Goal: Navigation & Orientation: Go to known website

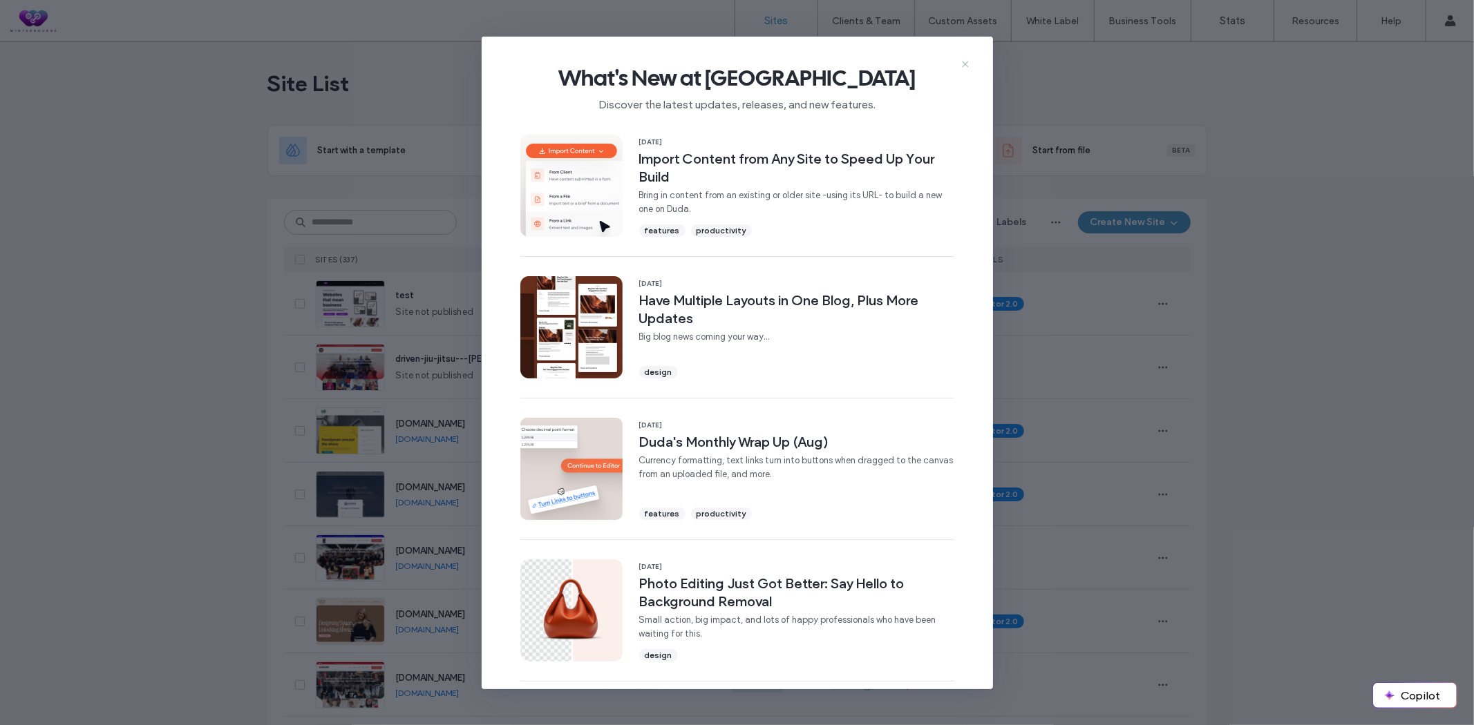
click at [967, 65] on icon at bounding box center [965, 64] width 11 height 11
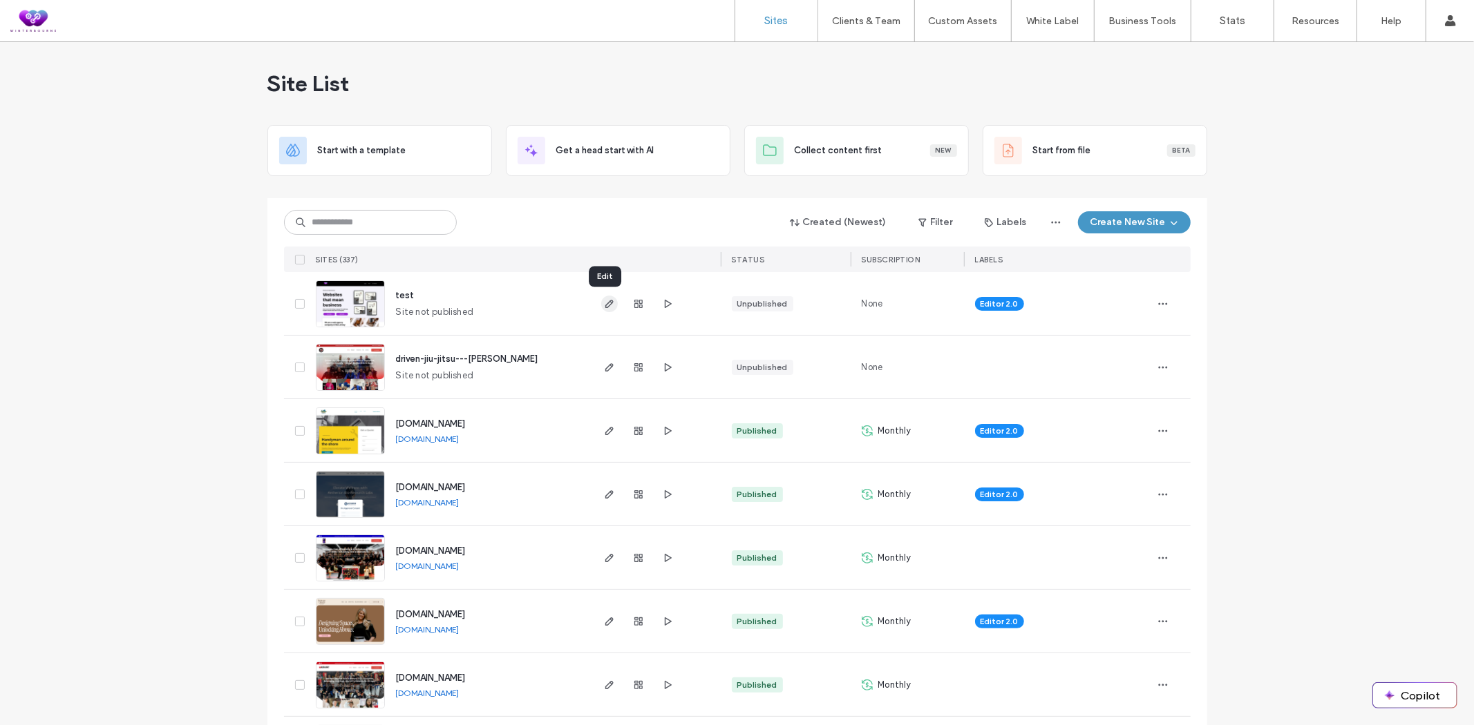
click at [609, 303] on icon "button" at bounding box center [609, 303] width 11 height 11
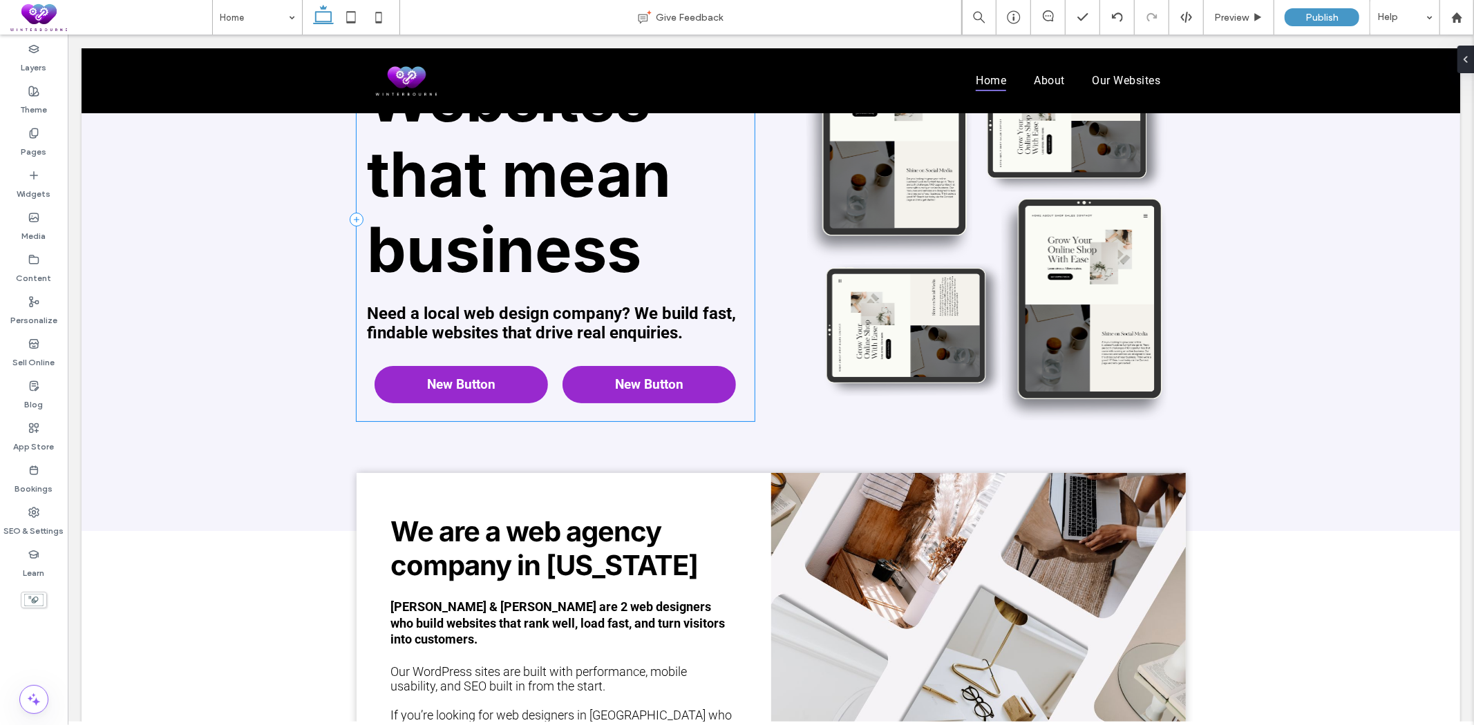
scroll to position [230, 0]
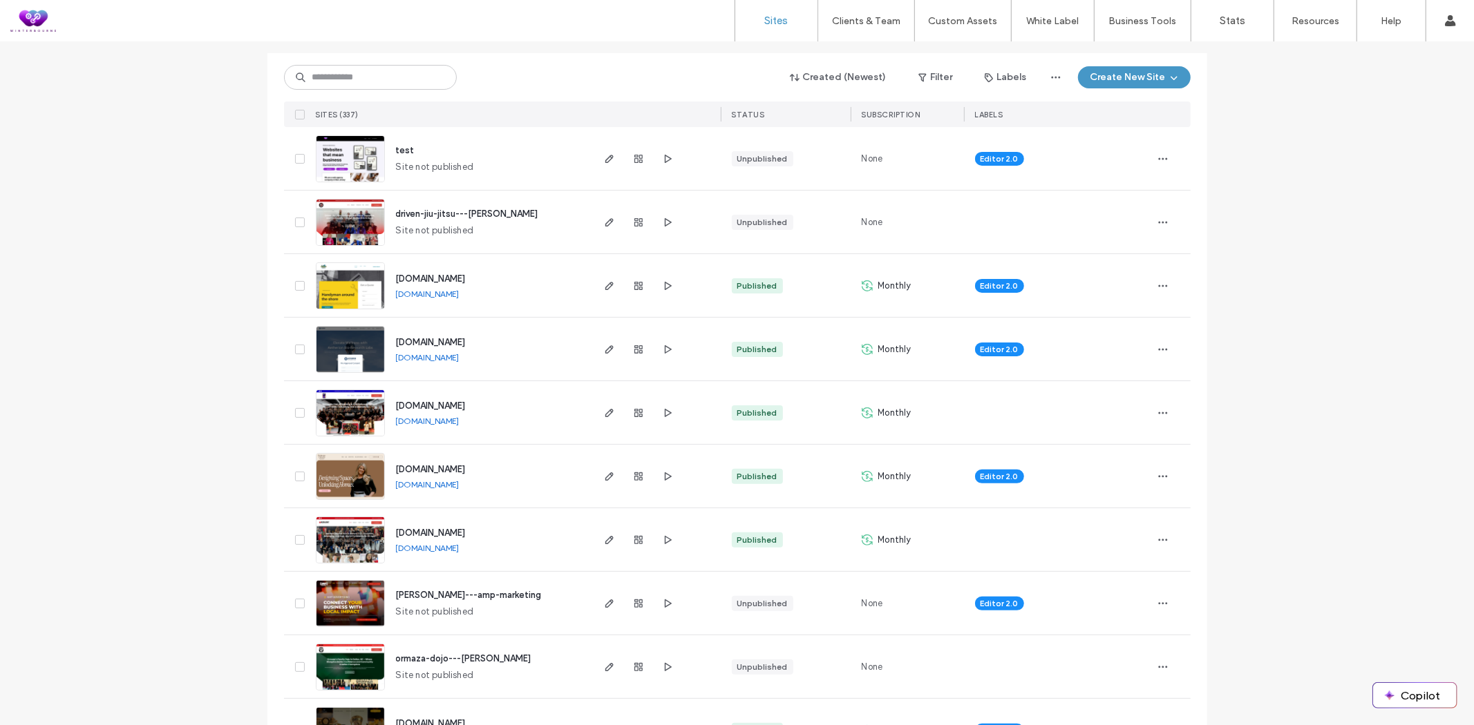
scroll to position [153, 0]
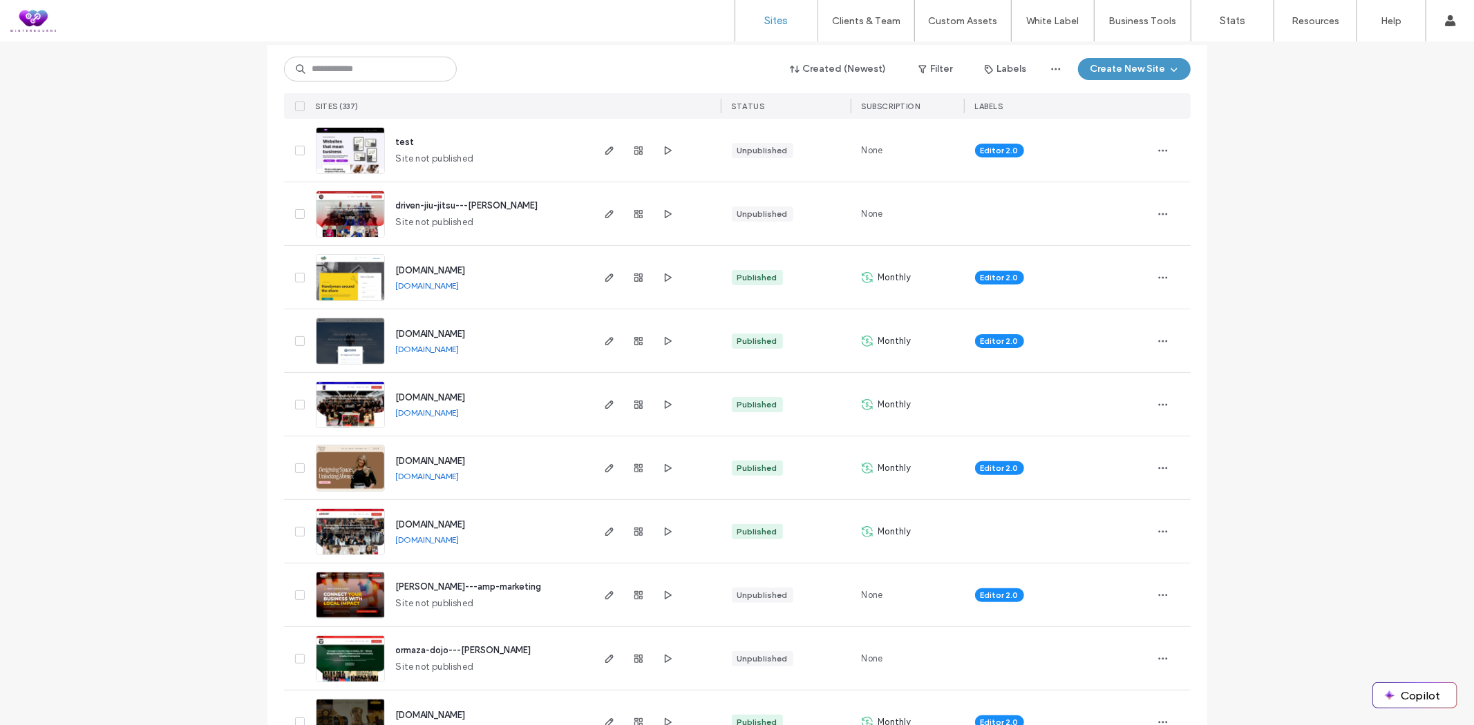
click at [447, 348] on link "www.aetherionbioresearchlabs.org" at bounding box center [428, 349] width 64 height 10
click at [429, 537] on link "www.resilientmartialarts.net" at bounding box center [428, 540] width 64 height 10
click at [428, 479] on link "www.brittanydinofa.com" at bounding box center [428, 476] width 64 height 10
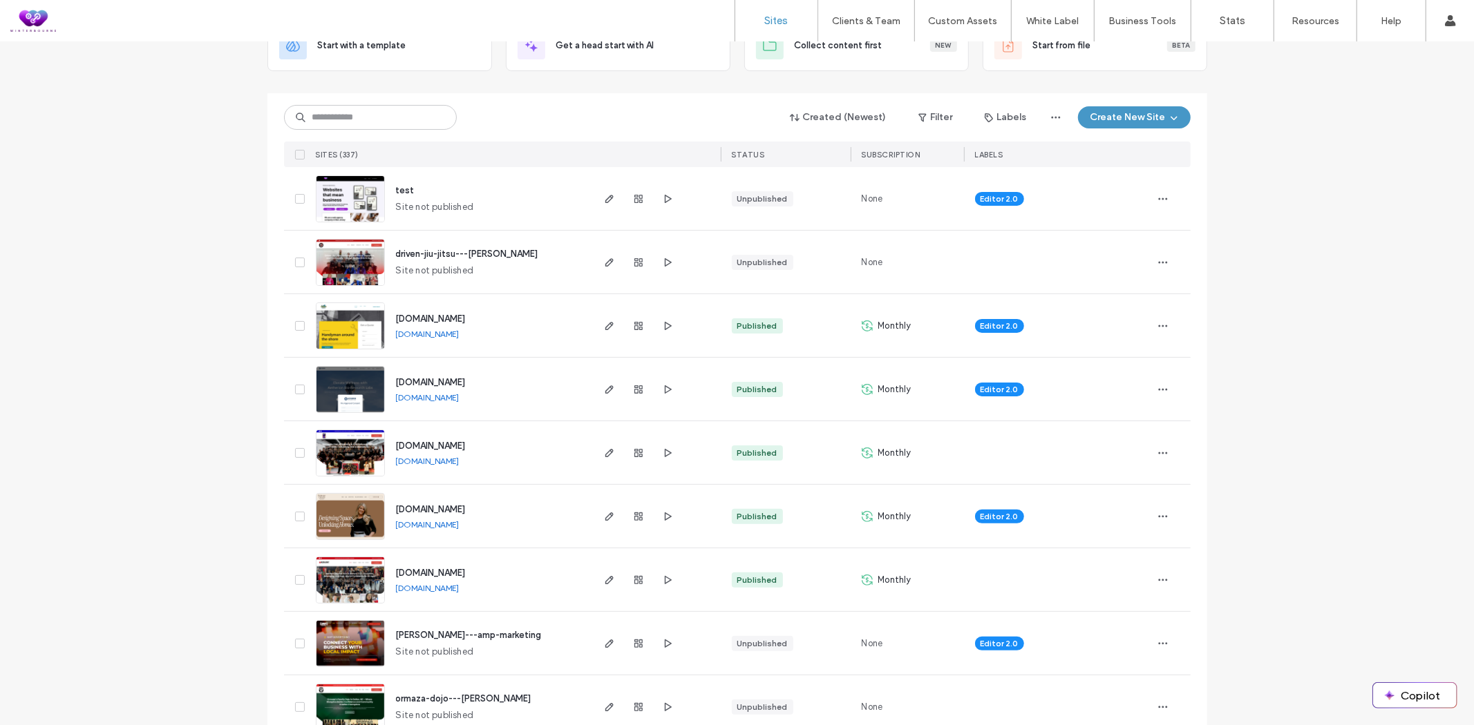
scroll to position [77, 0]
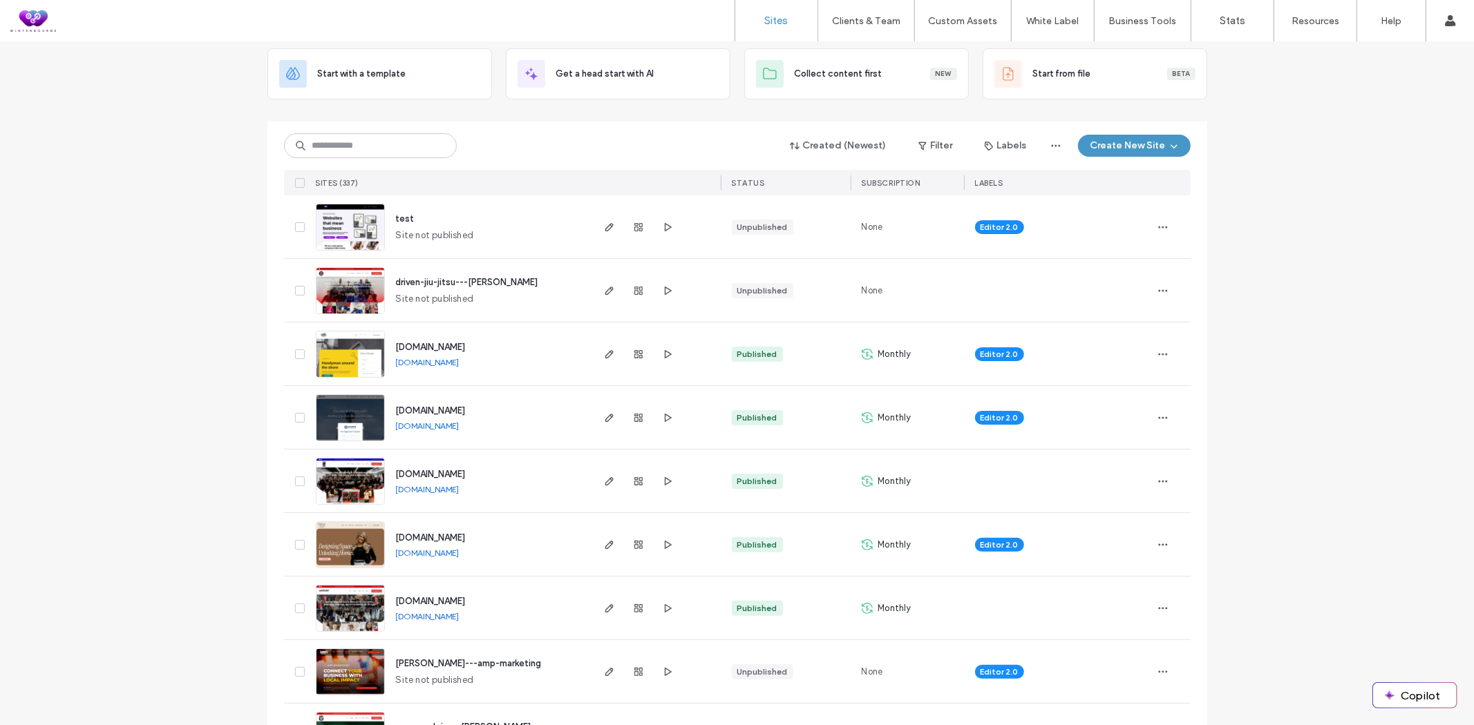
click at [421, 488] on link "www.kru-muaythai.com" at bounding box center [428, 489] width 64 height 10
click at [459, 363] on link "www.shorethingnewjersey.com" at bounding box center [428, 362] width 64 height 10
click at [432, 488] on link "www.kru-muaythai.com" at bounding box center [428, 489] width 64 height 10
click at [452, 421] on link "www.aetherionbioresearchlabs.org" at bounding box center [428, 426] width 64 height 10
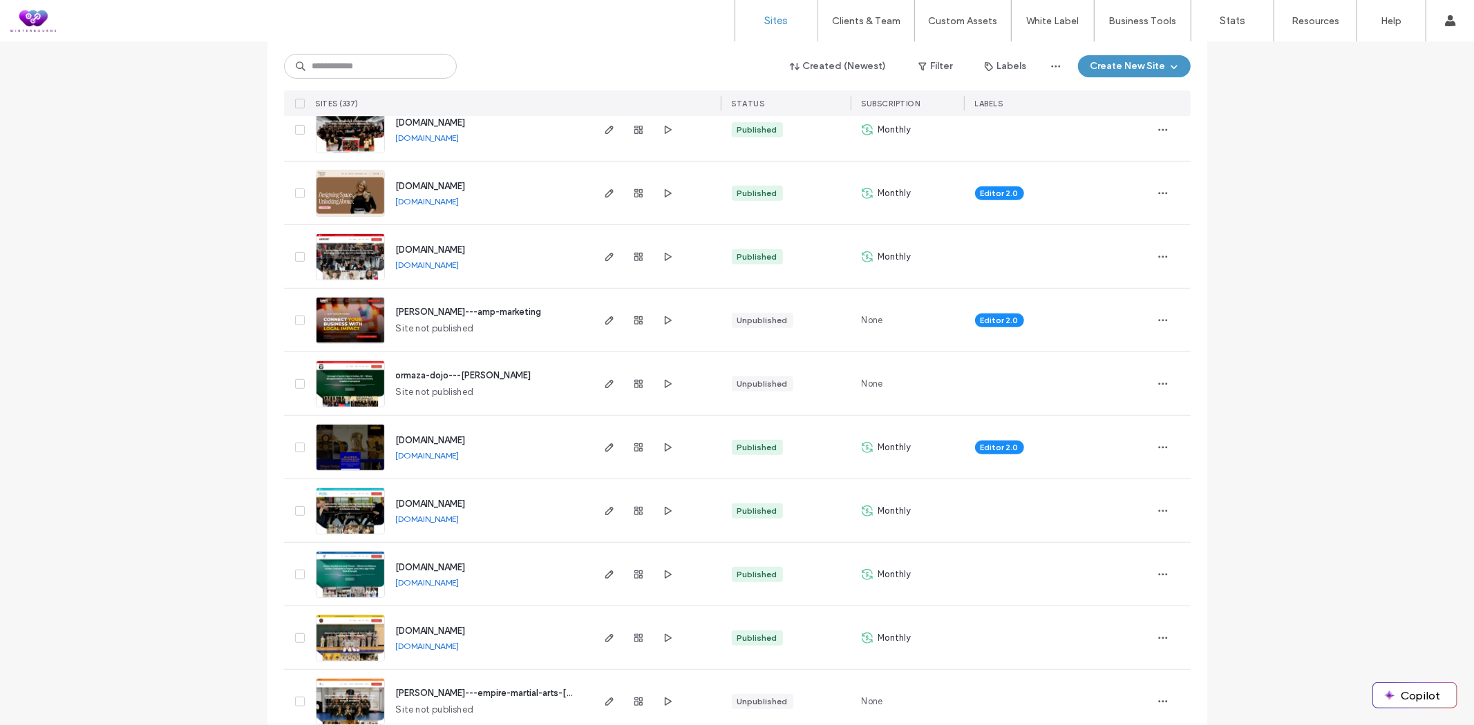
scroll to position [460, 0]
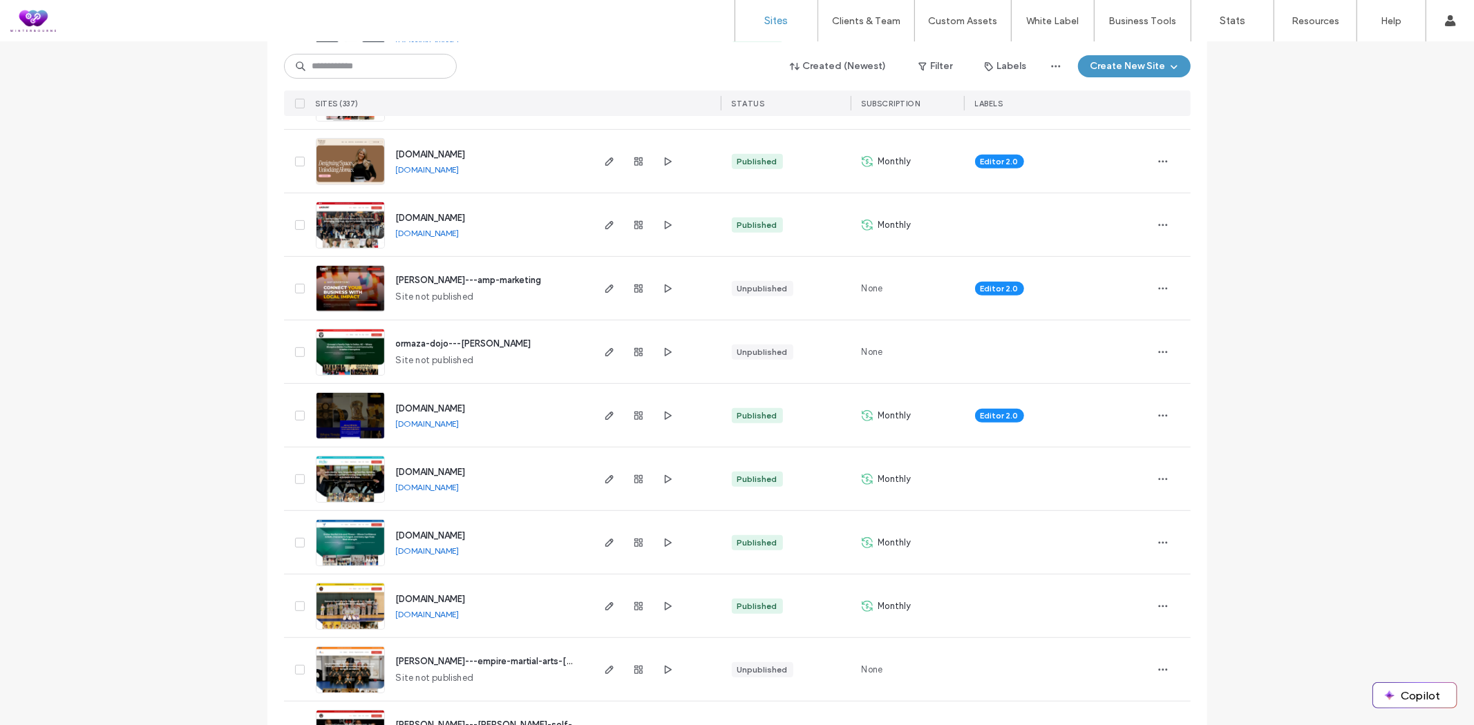
click at [429, 484] on link "www.indiemartialartslittleton.com" at bounding box center [428, 487] width 64 height 10
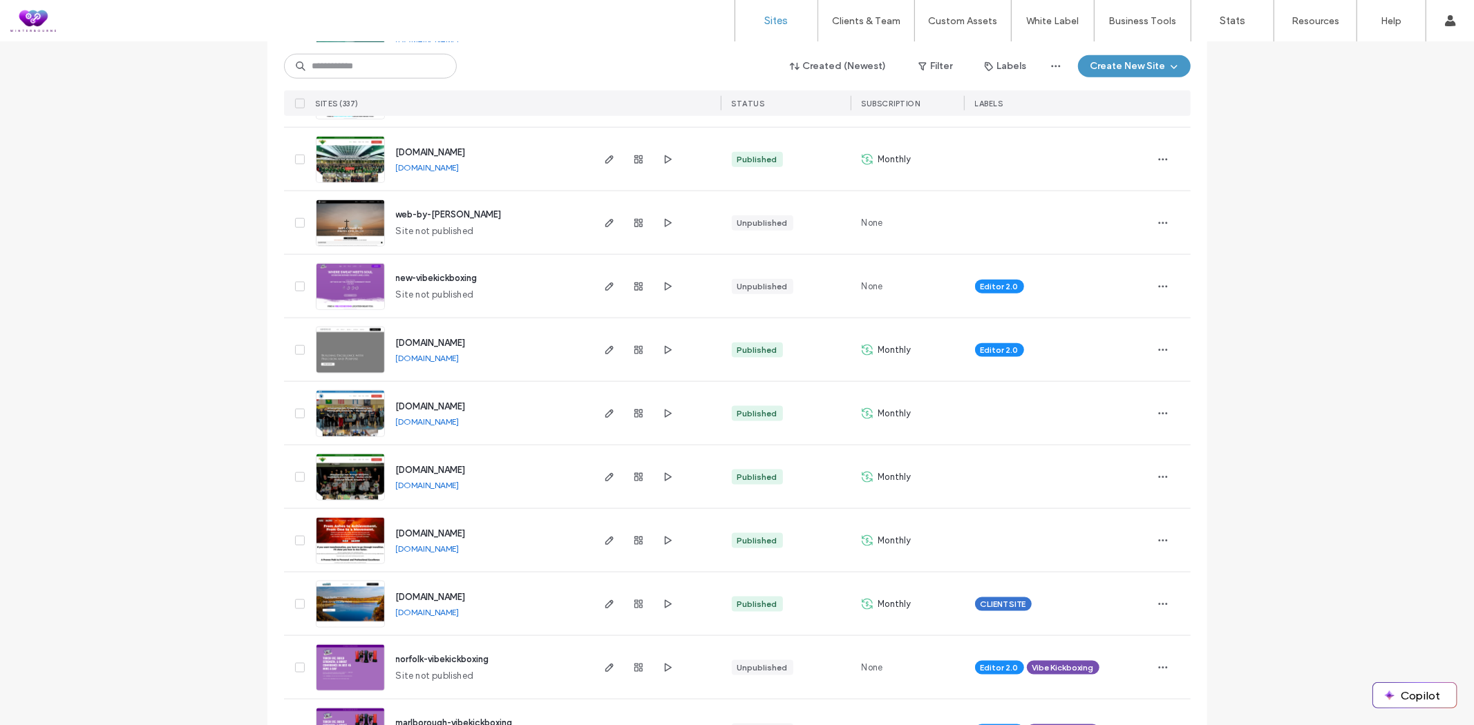
scroll to position [1382, 0]
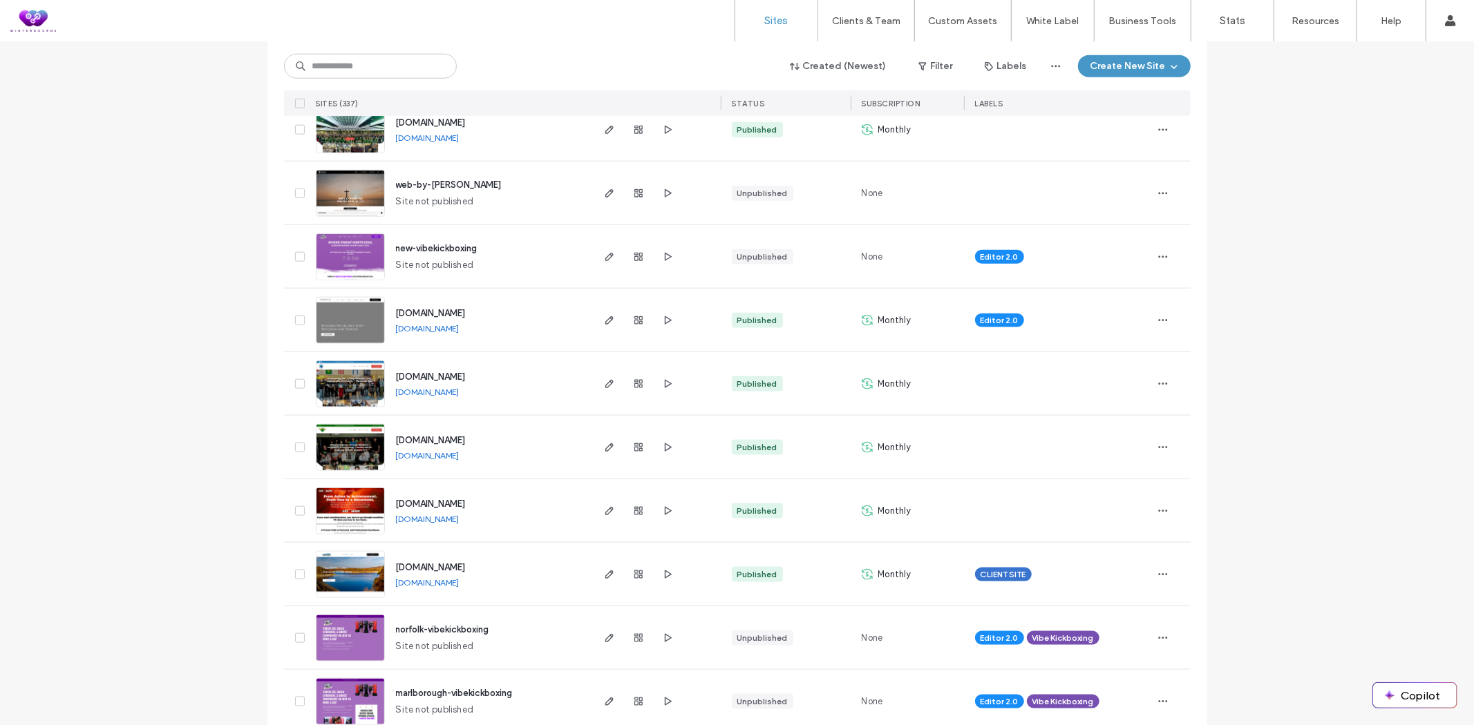
click at [430, 522] on link "www.rise4more.com" at bounding box center [428, 519] width 64 height 10
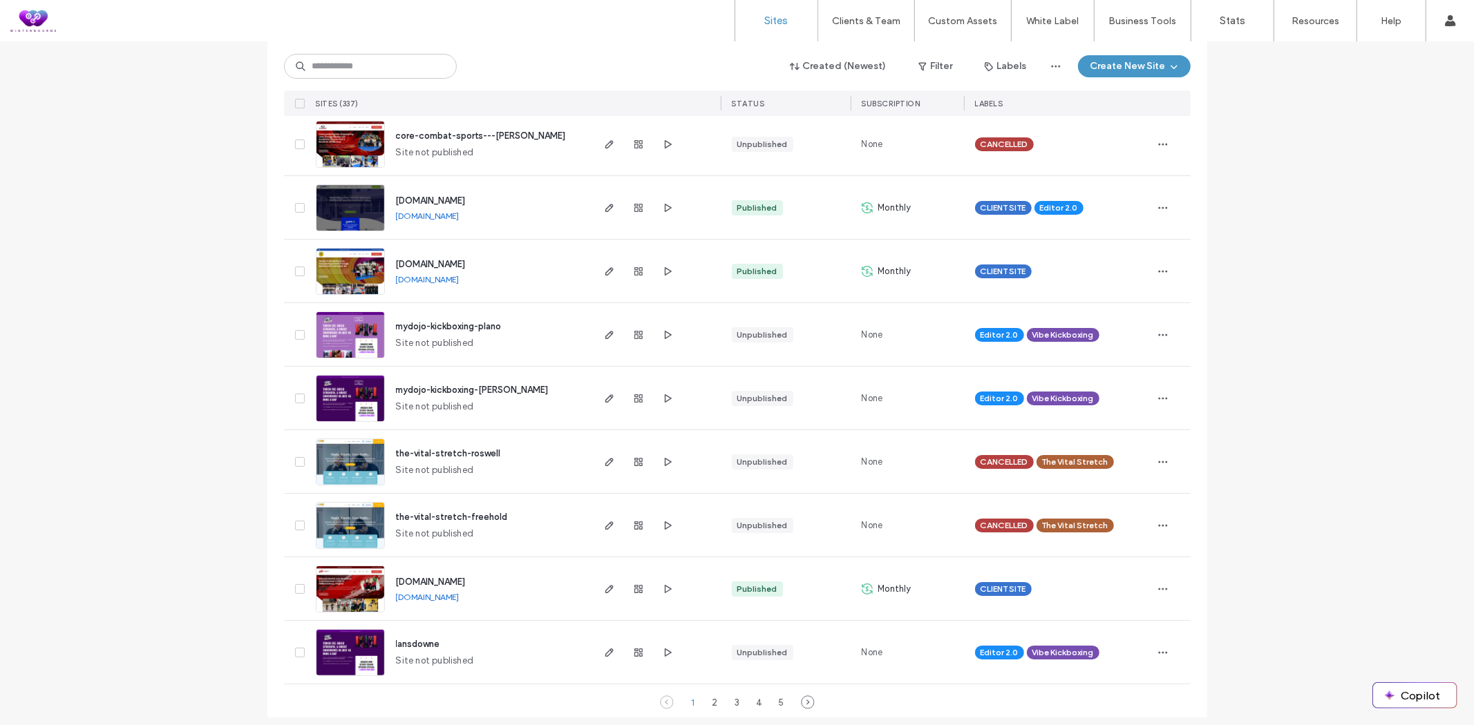
scroll to position [4363, 0]
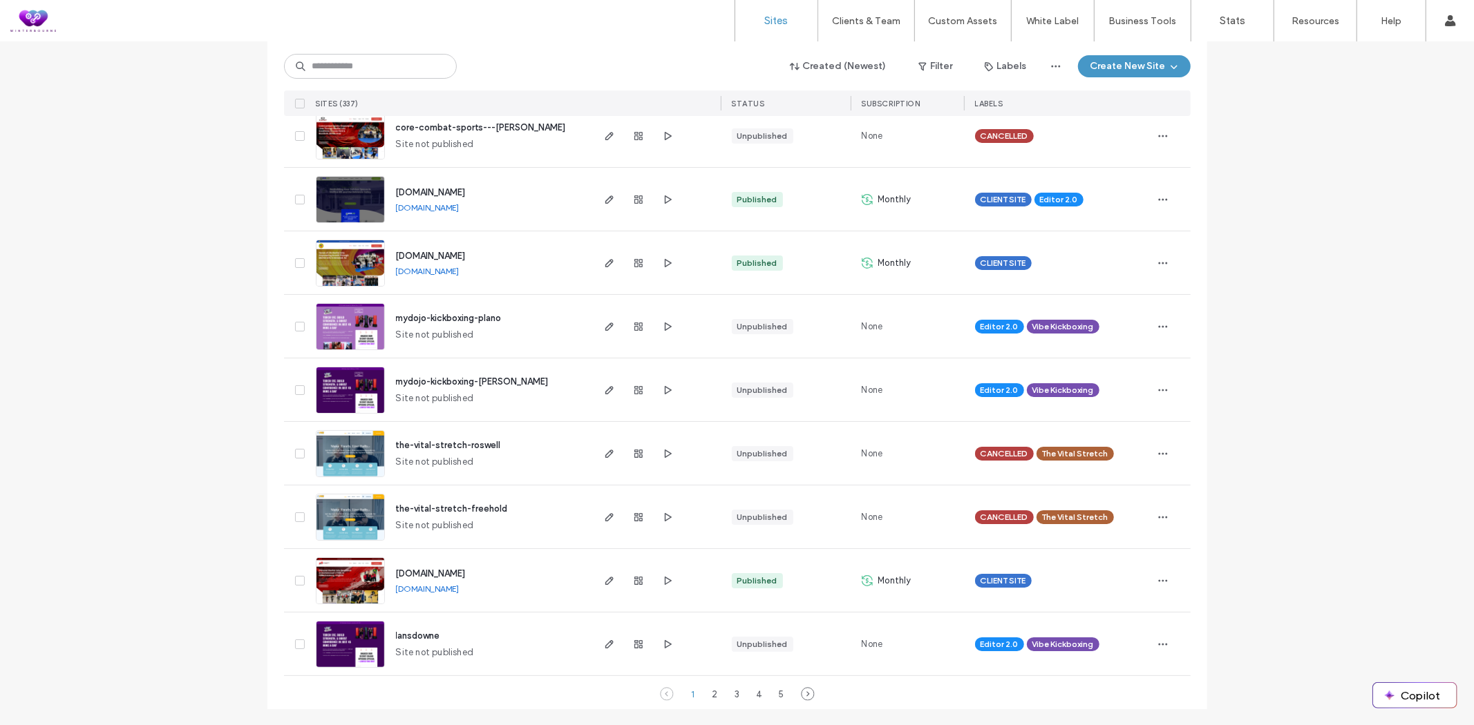
click at [445, 589] on link "www.fxbgkarate.com" at bounding box center [428, 589] width 64 height 10
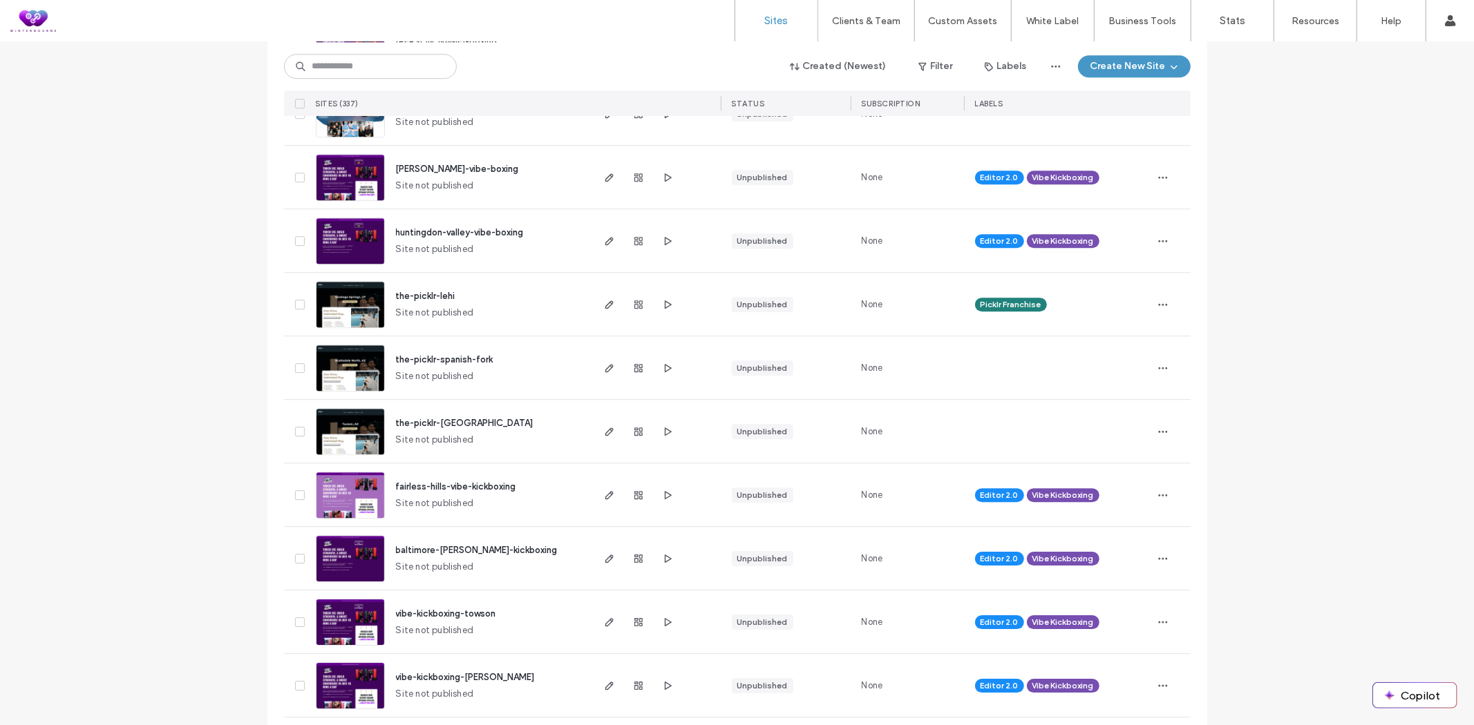
scroll to position [3365, 0]
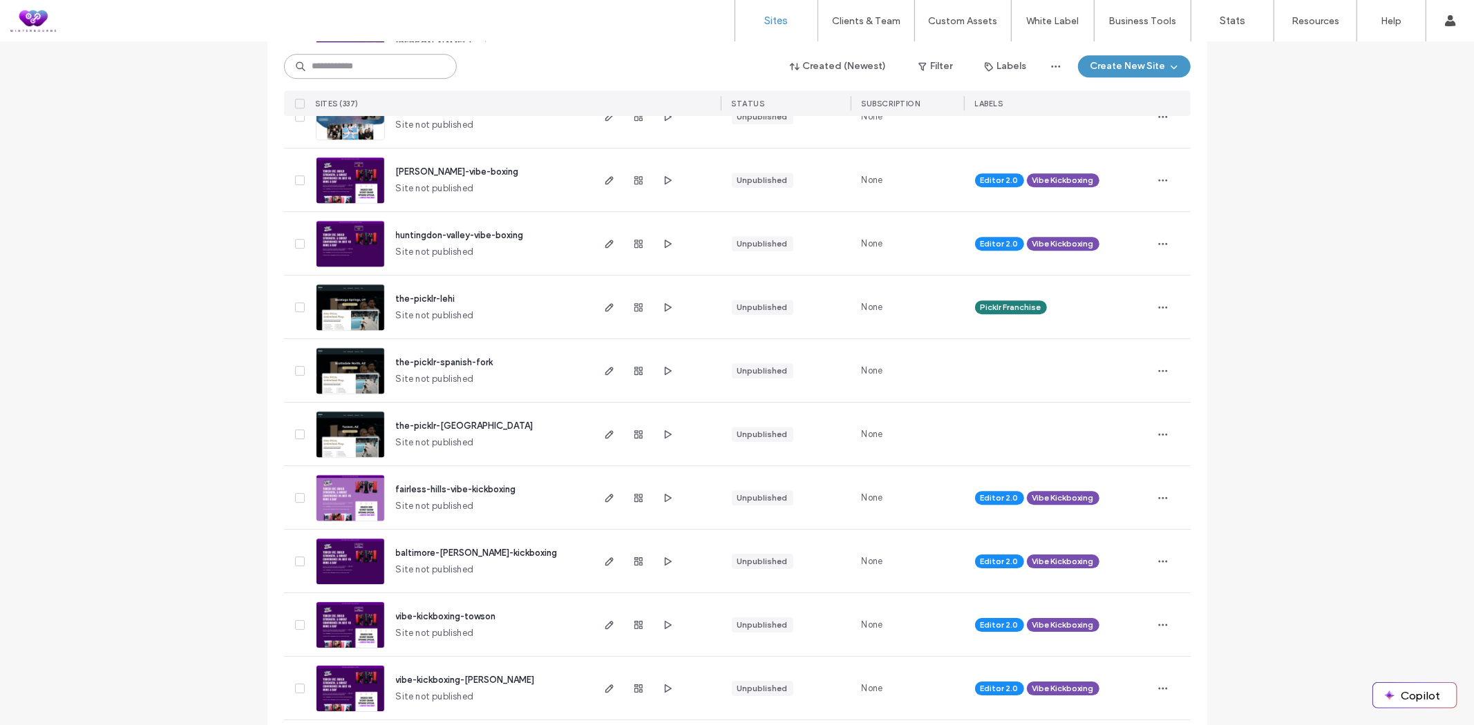
click at [381, 67] on input at bounding box center [370, 66] width 173 height 25
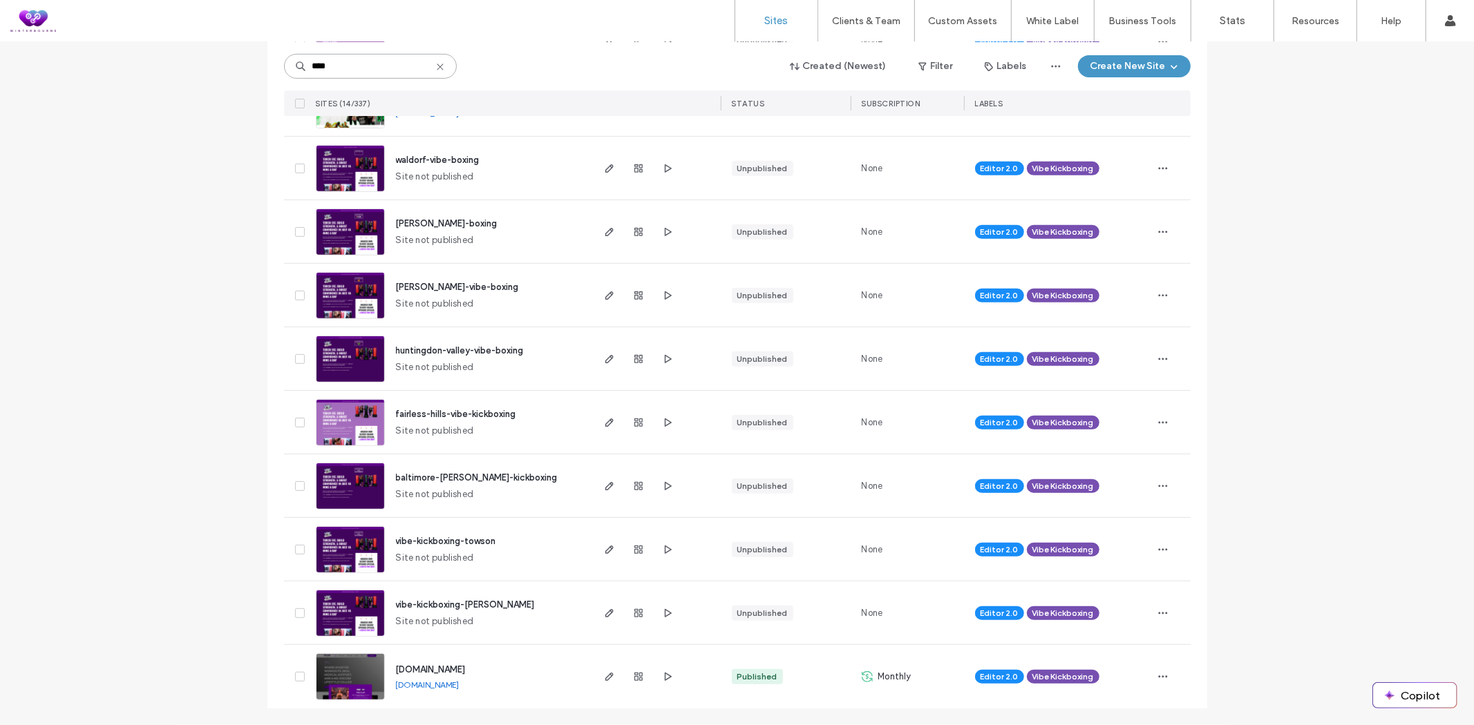
scroll to position [452, 0]
type input "****"
click at [437, 673] on span "www.vibekickboxing.com" at bounding box center [431, 670] width 70 height 10
click at [433, 685] on link "www.vibekickboxing.com" at bounding box center [428, 685] width 64 height 10
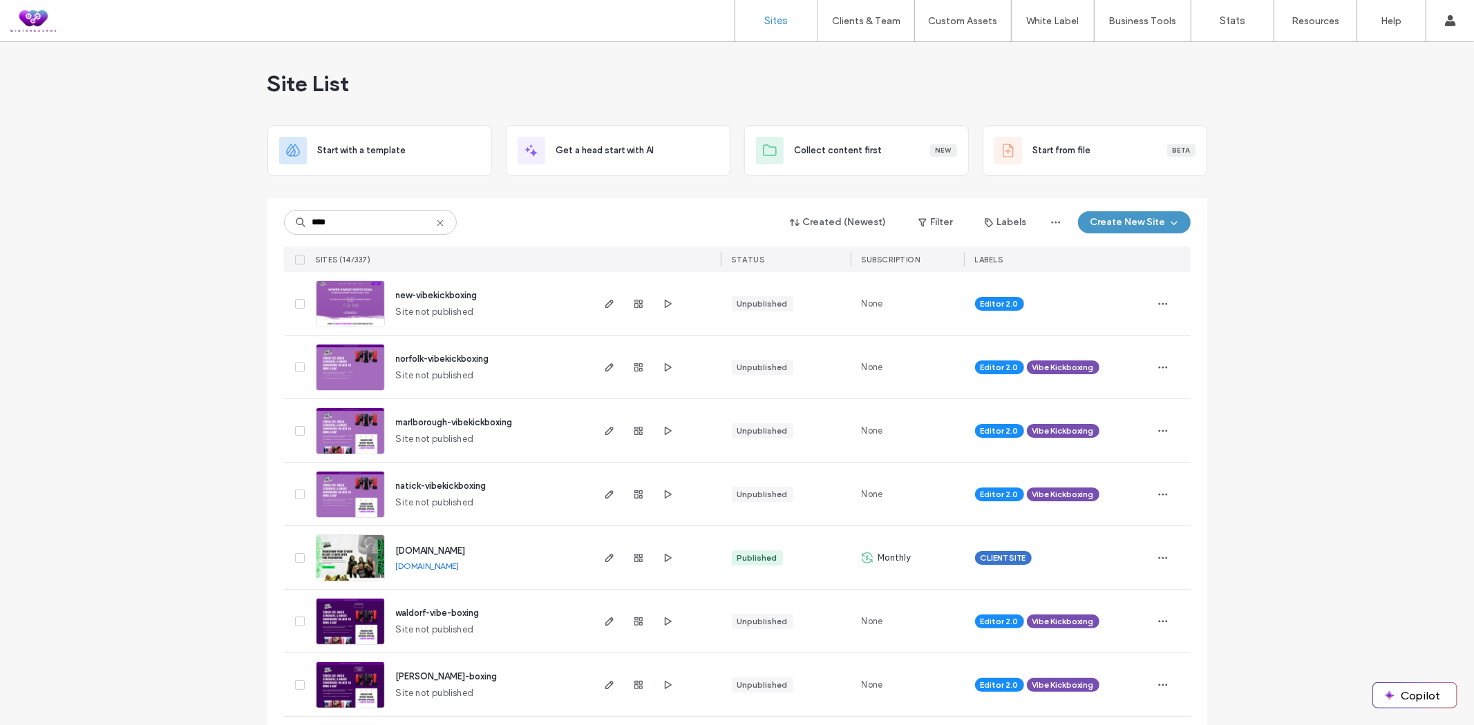
click at [437, 224] on icon at bounding box center [440, 223] width 11 height 11
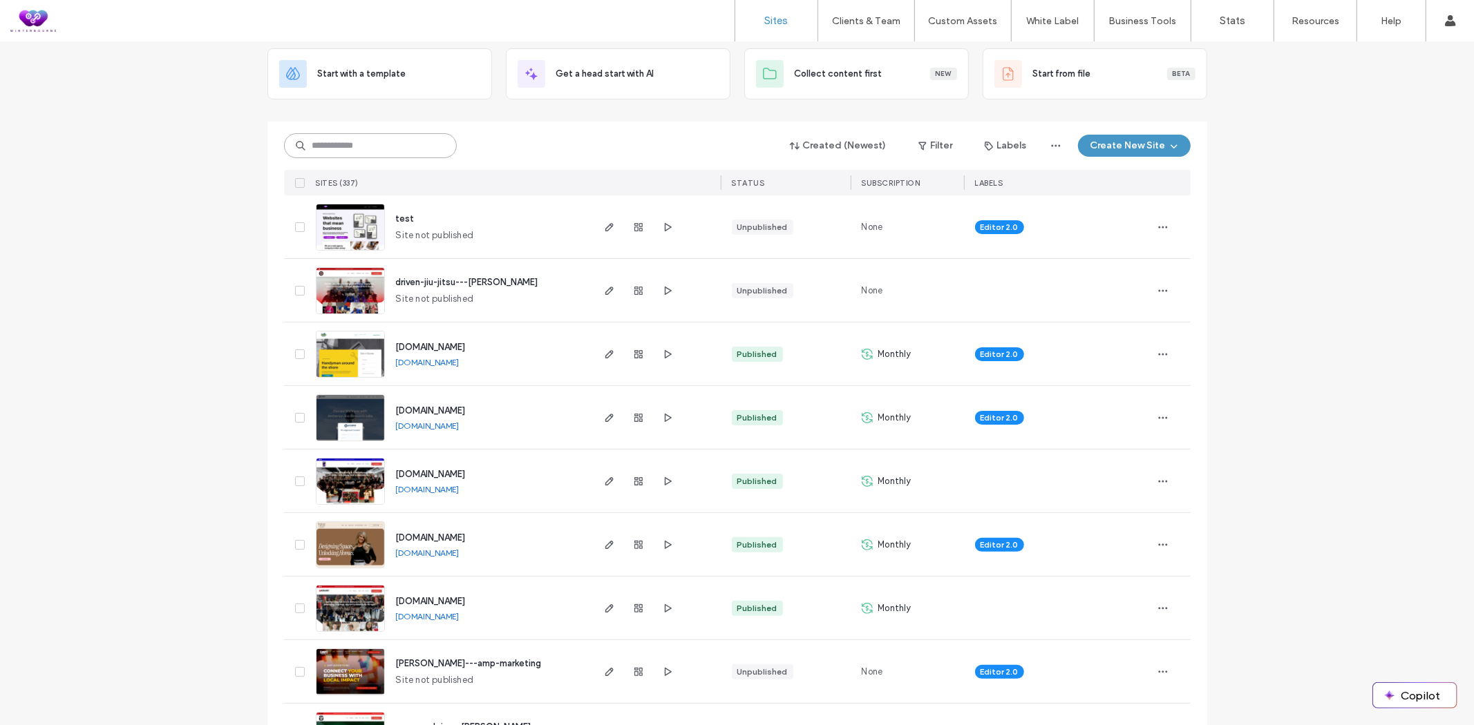
scroll to position [153, 0]
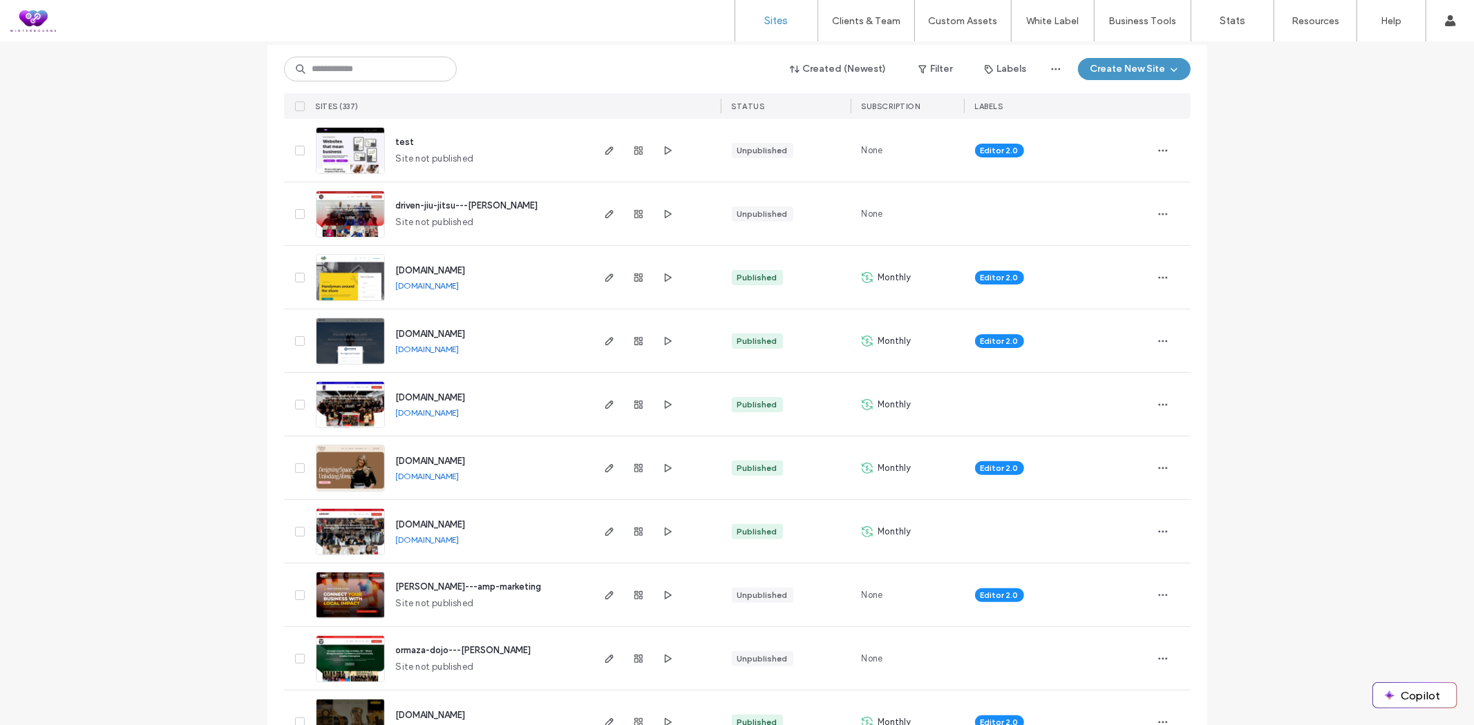
click at [447, 287] on link "www.shorethingnewjersey.com" at bounding box center [428, 285] width 64 height 10
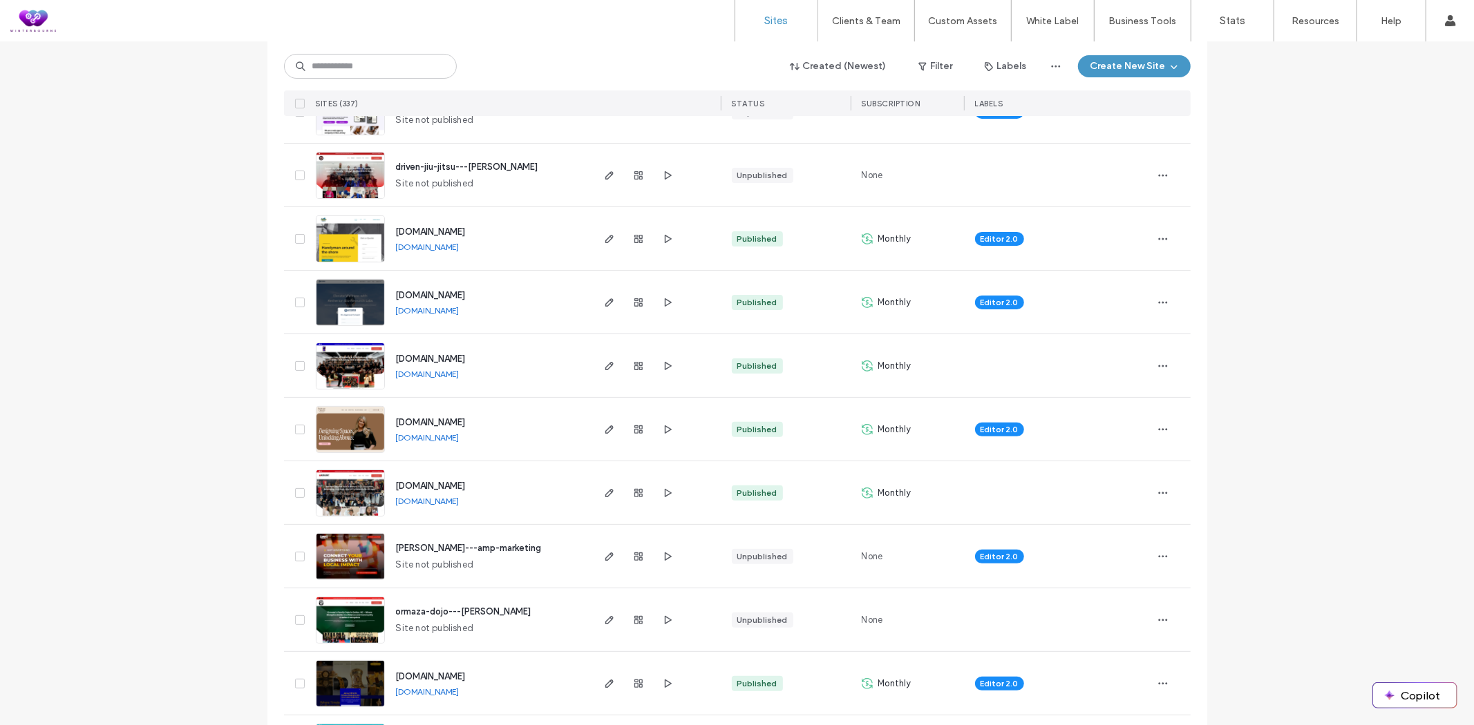
scroll to position [383, 0]
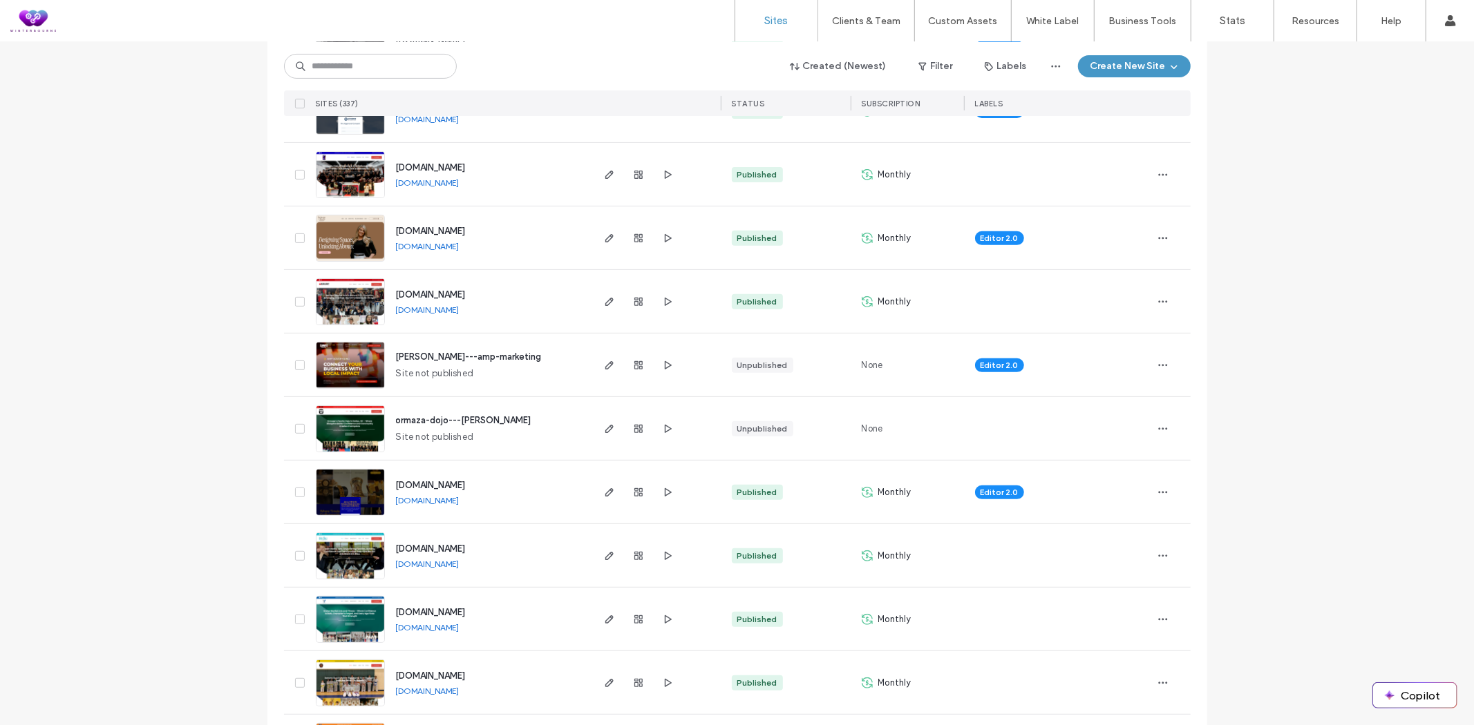
click at [436, 499] on link "www.paradisejewelryusa.com" at bounding box center [428, 500] width 64 height 10
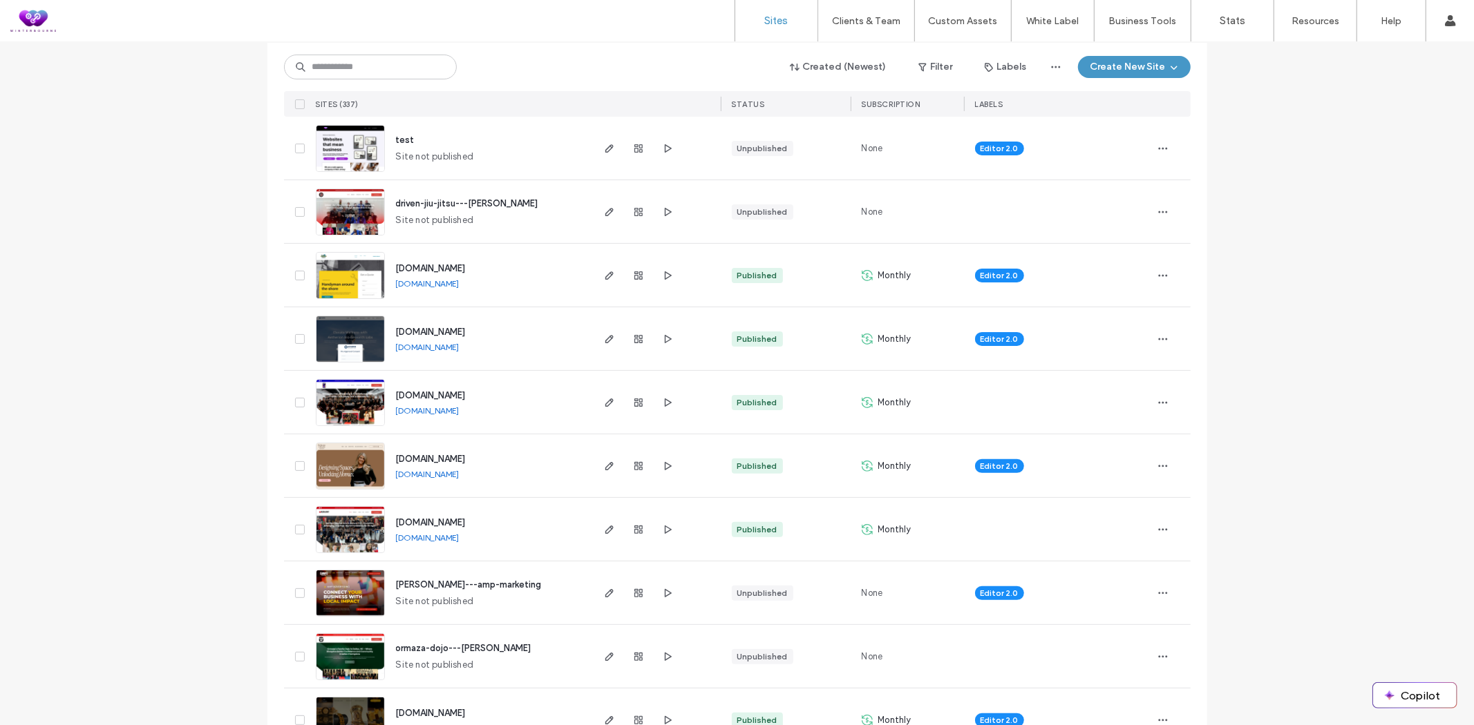
scroll to position [153, 0]
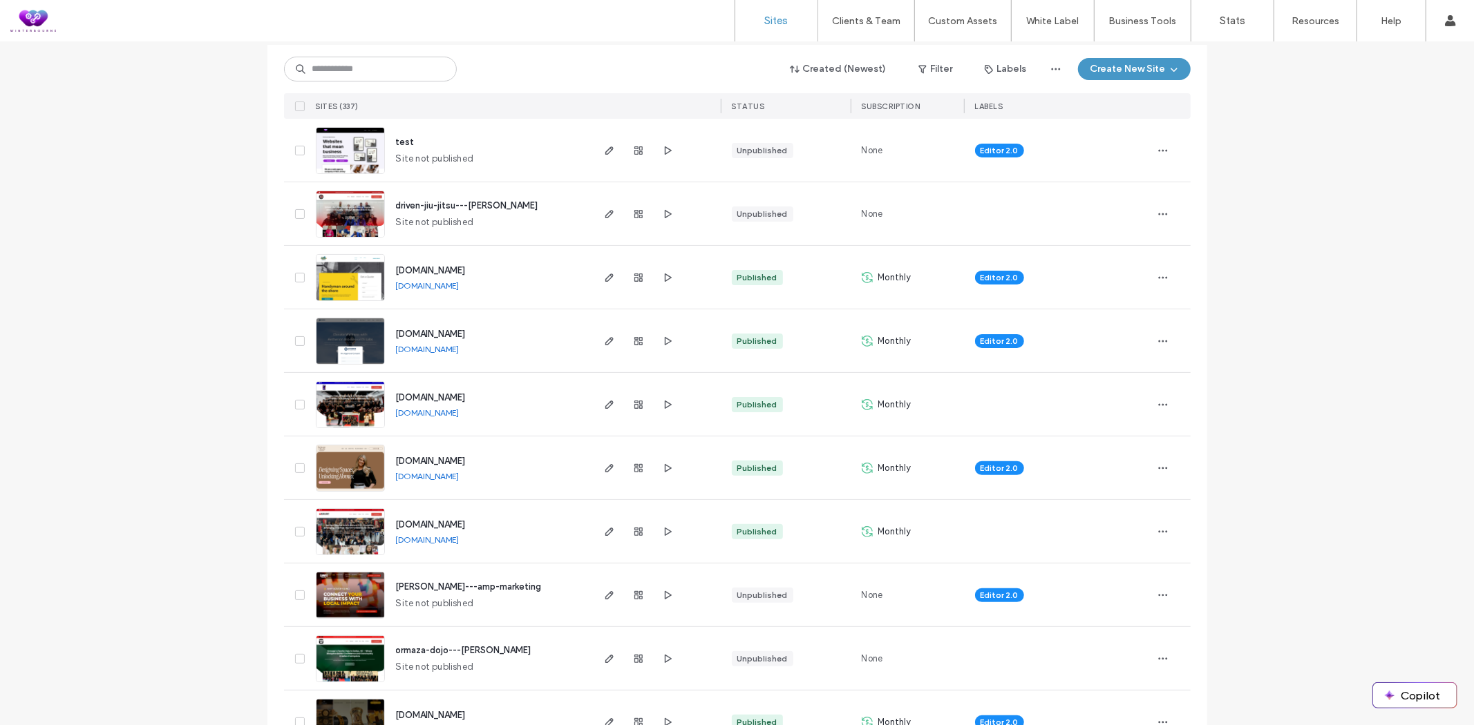
click at [454, 285] on link "www.shorethingnewjersey.com" at bounding box center [428, 285] width 64 height 10
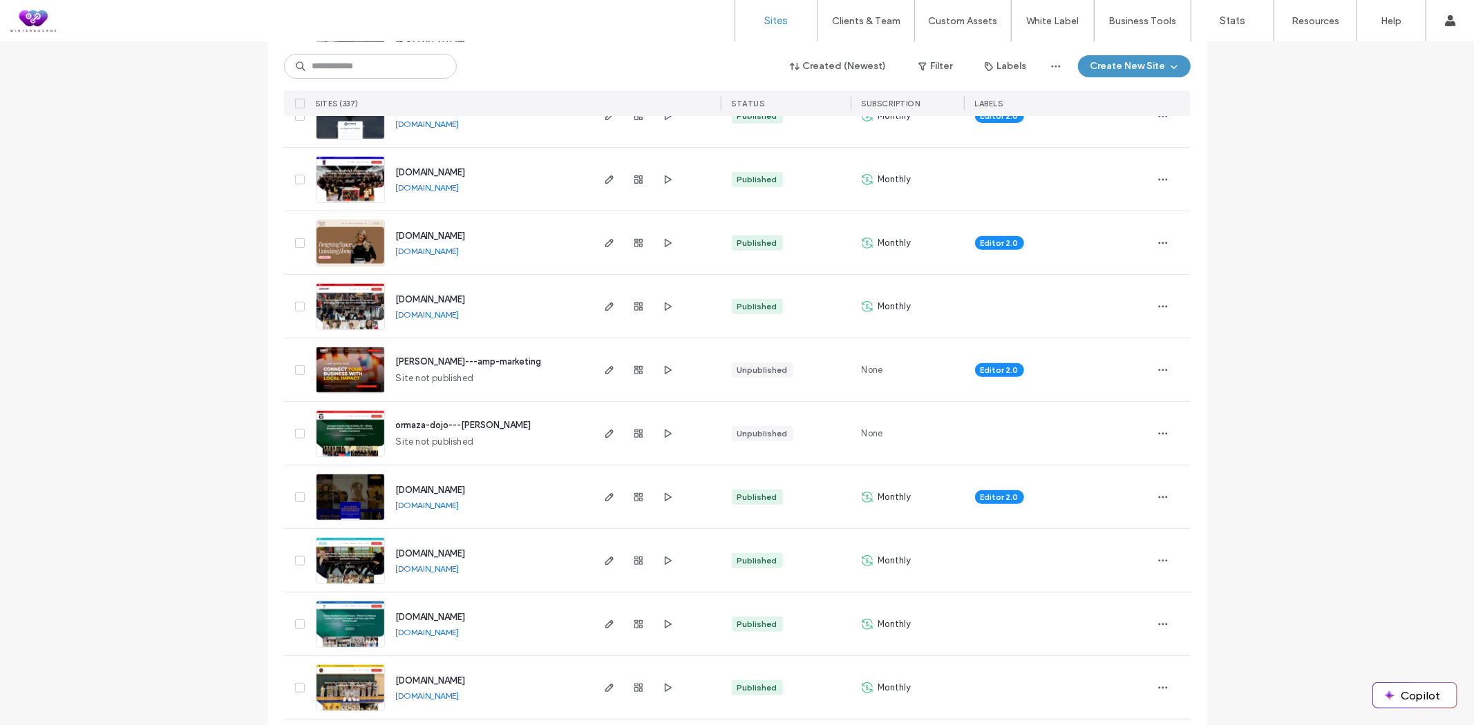
scroll to position [383, 0]
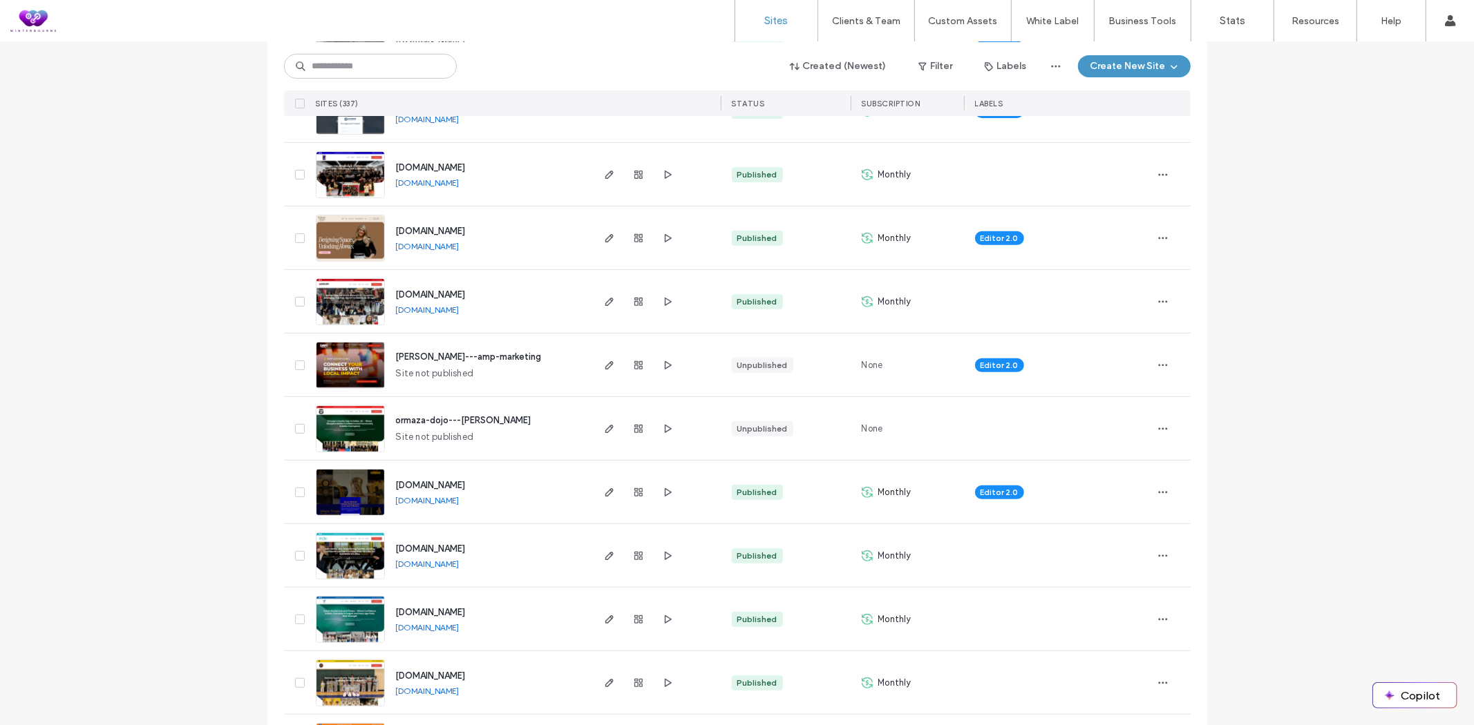
click at [444, 309] on link "www.resilientmartialarts.net" at bounding box center [428, 310] width 64 height 10
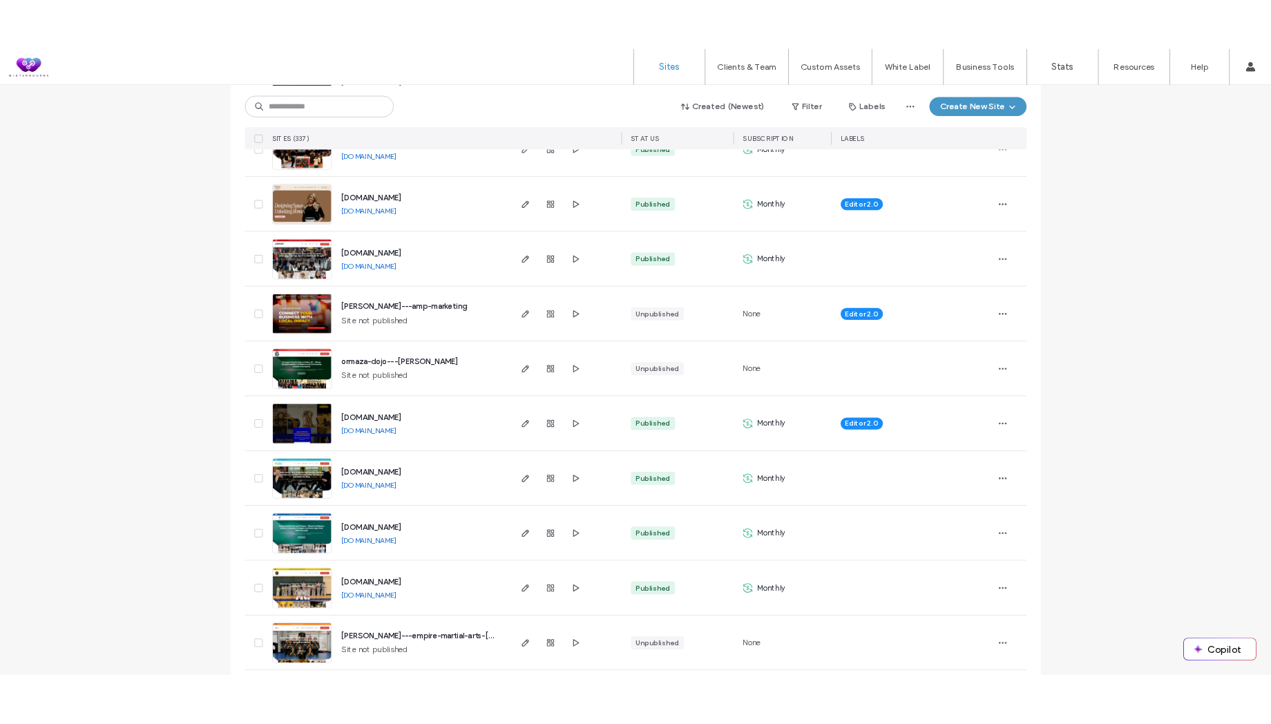
scroll to position [768, 0]
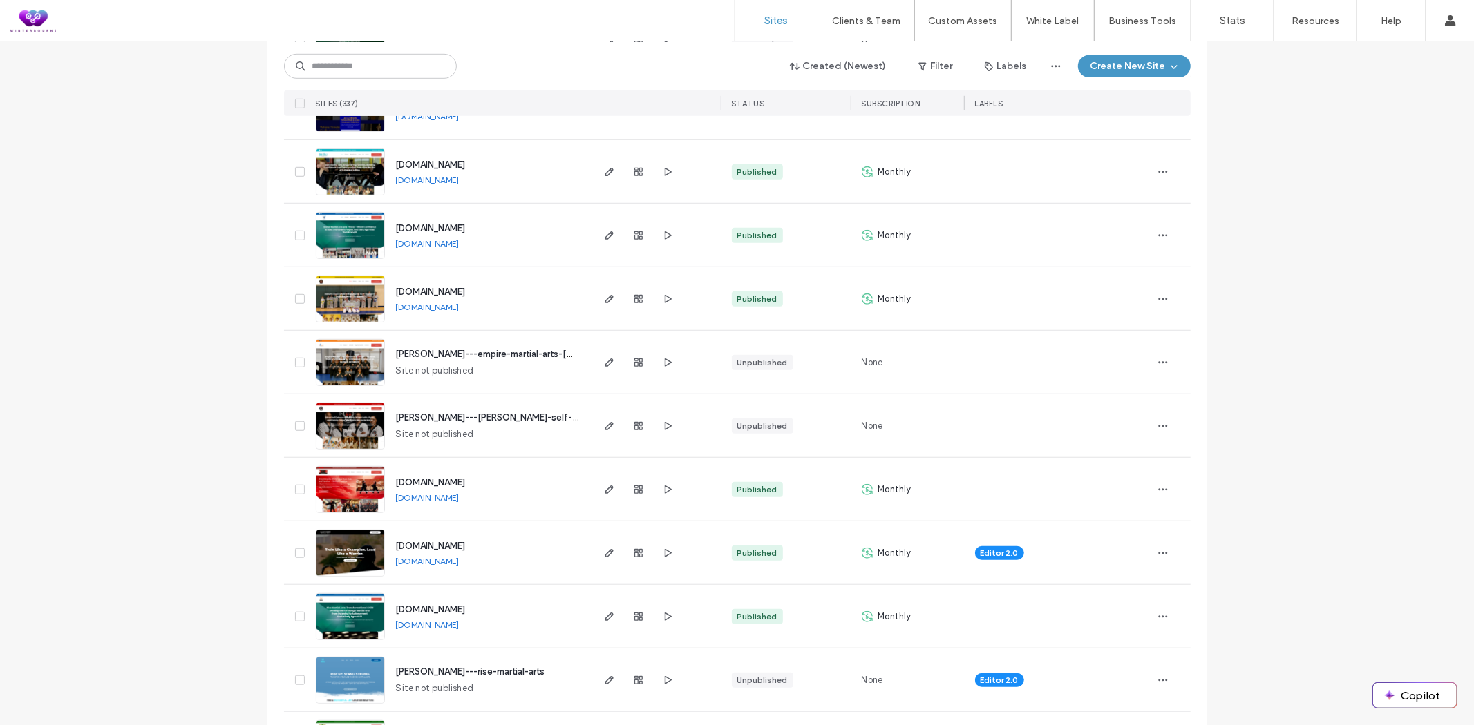
click at [458, 307] on link "www.darumadojokarate.com" at bounding box center [428, 307] width 64 height 10
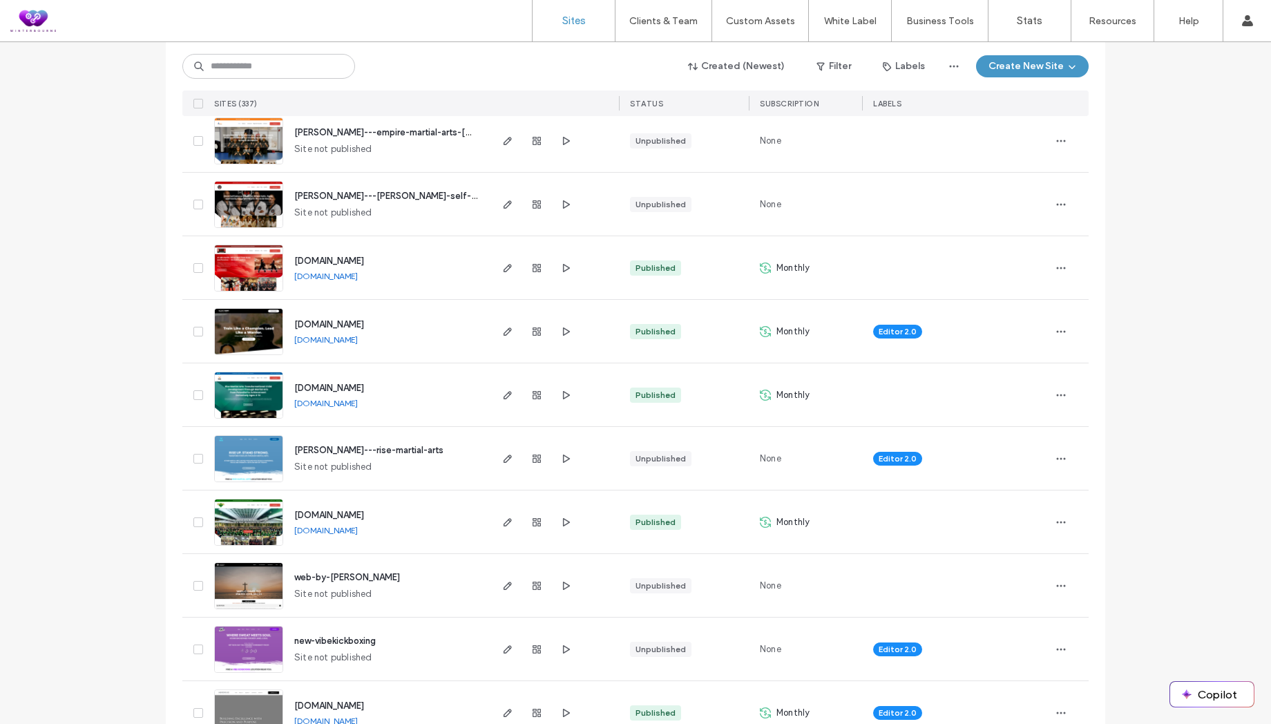
scroll to position [998, 0]
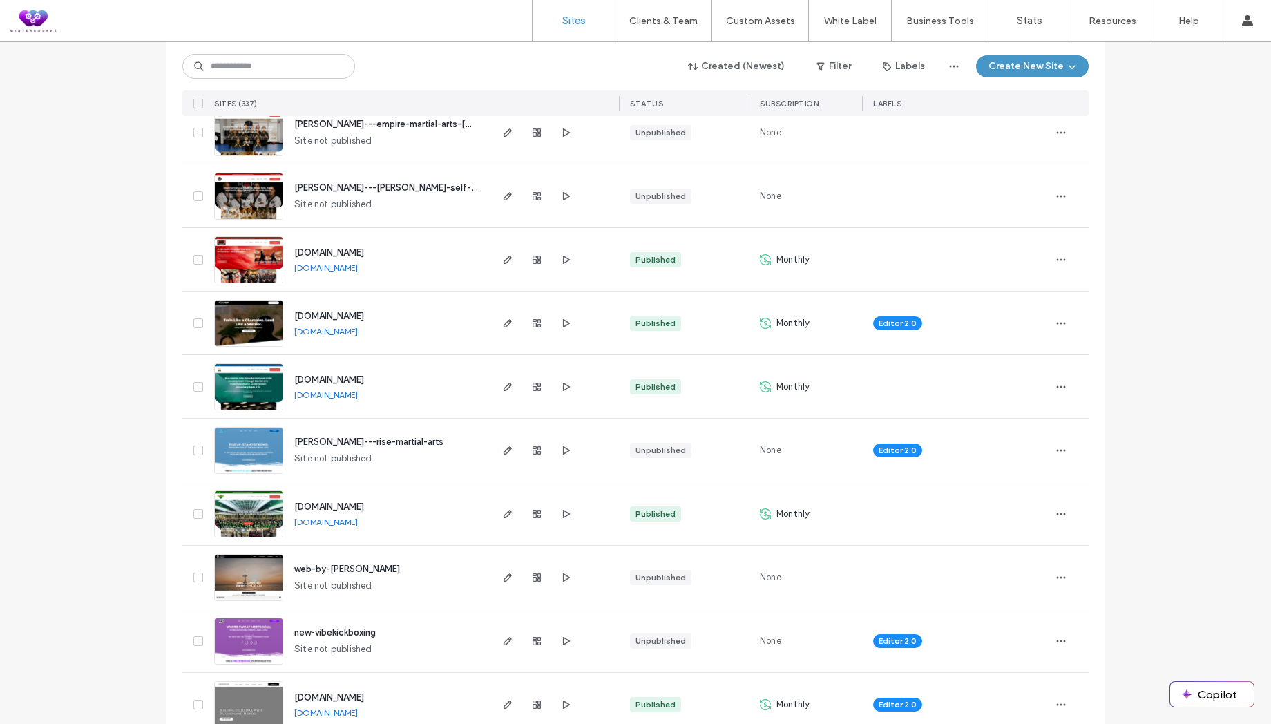
click at [345, 268] on link "www.abq-karate.com" at bounding box center [326, 268] width 64 height 10
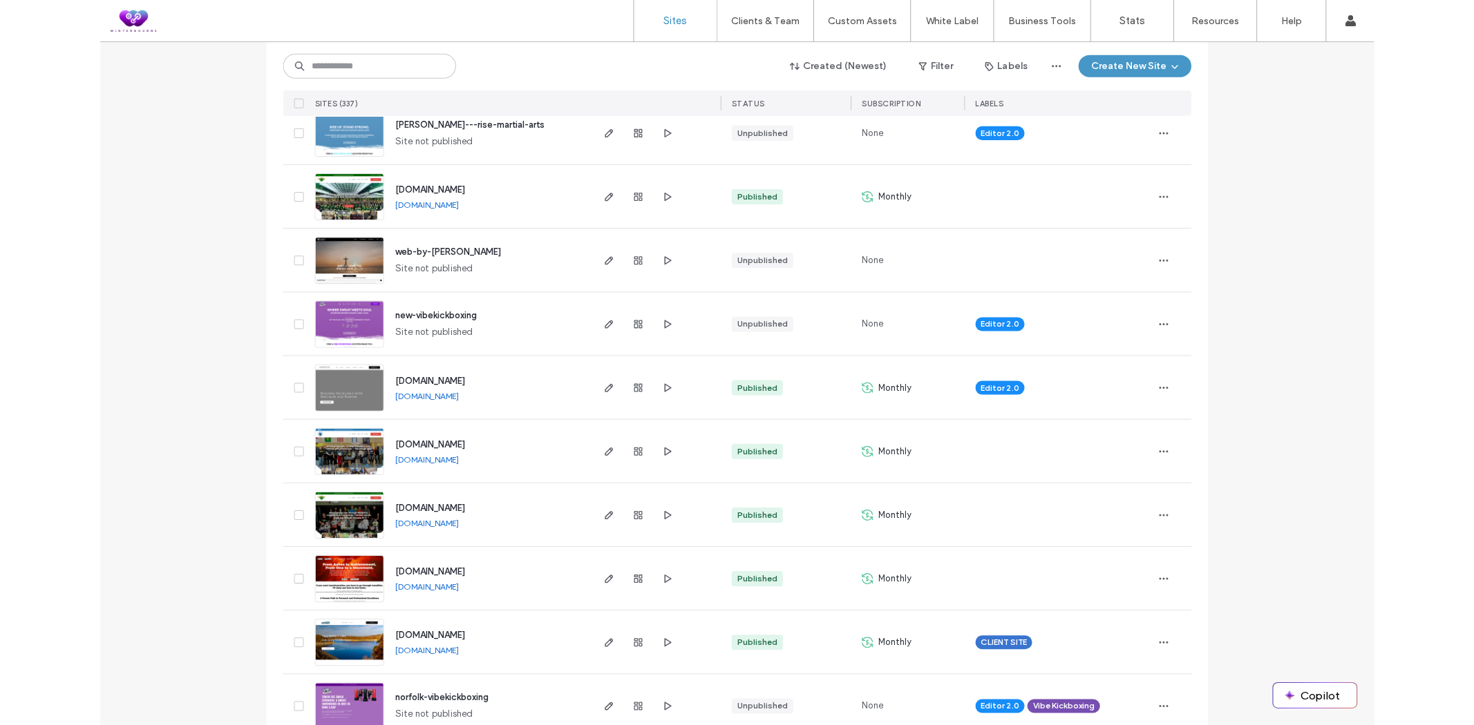
scroll to position [1382, 0]
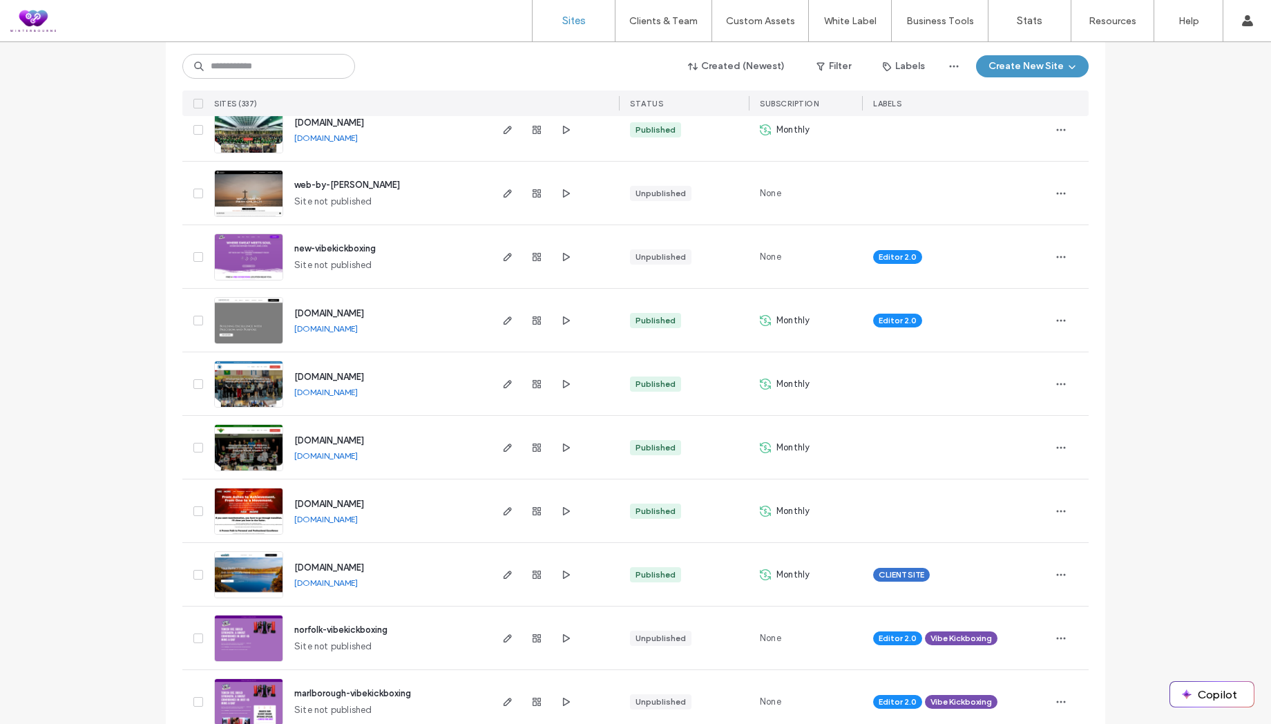
click at [325, 392] on link "www.chozendojo.com" at bounding box center [326, 392] width 64 height 10
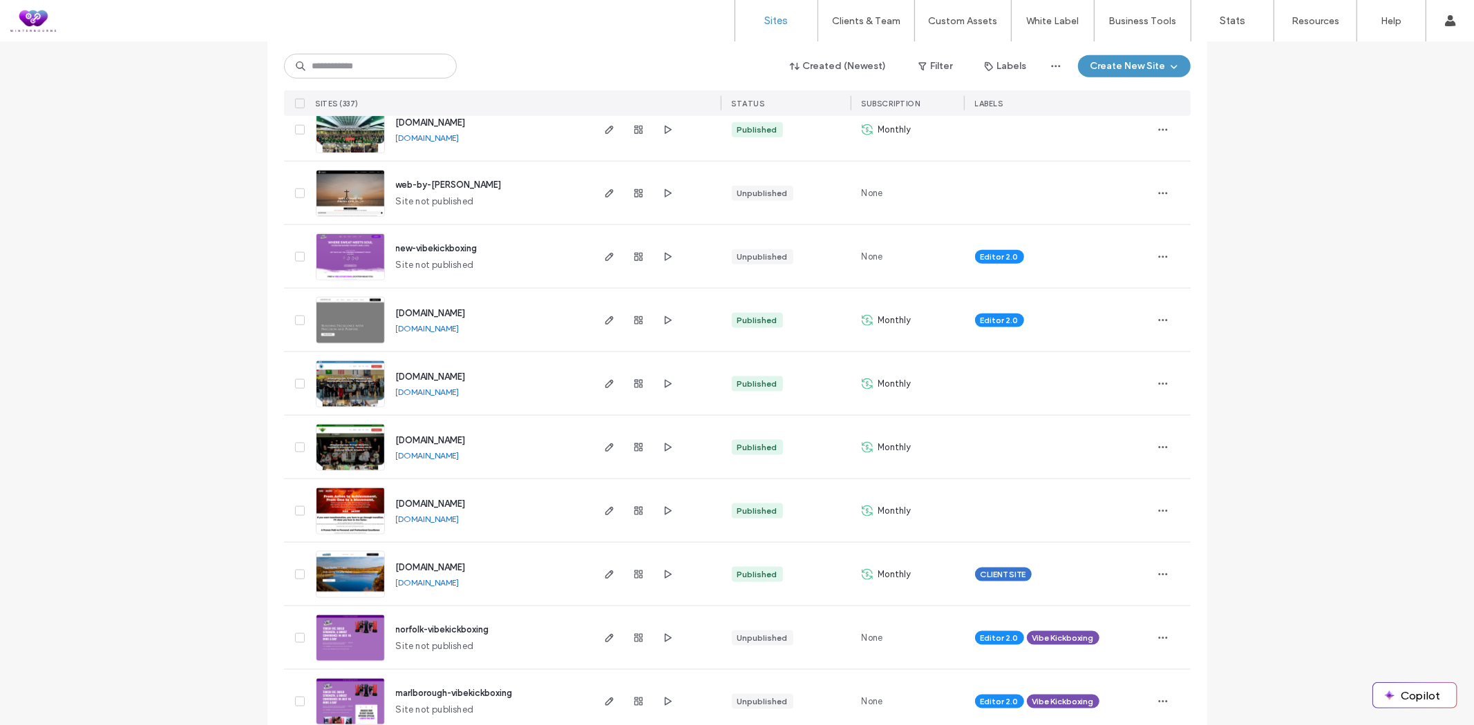
click at [459, 584] on link "www.wedoweevacationrentals.com" at bounding box center [428, 583] width 64 height 10
click at [433, 521] on link "www.rise4more.com" at bounding box center [428, 519] width 64 height 10
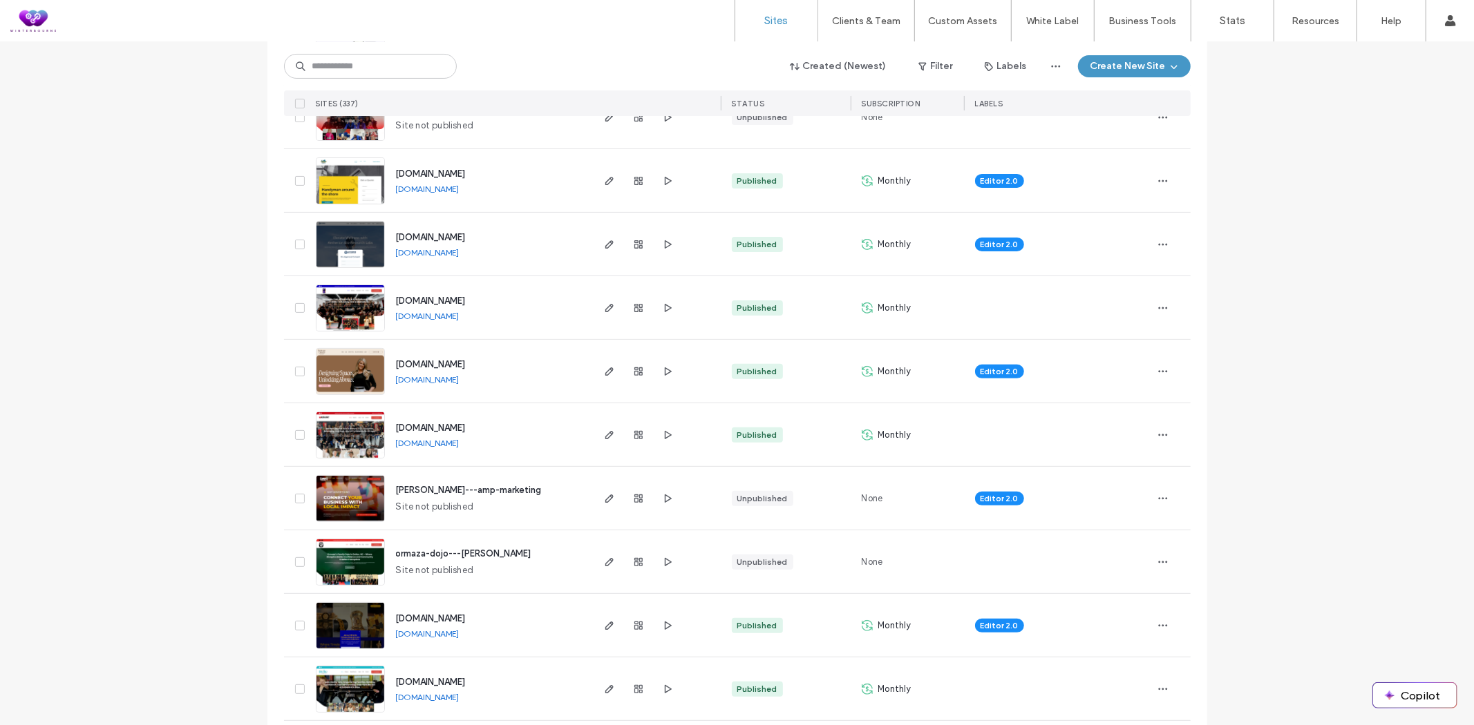
scroll to position [307, 0]
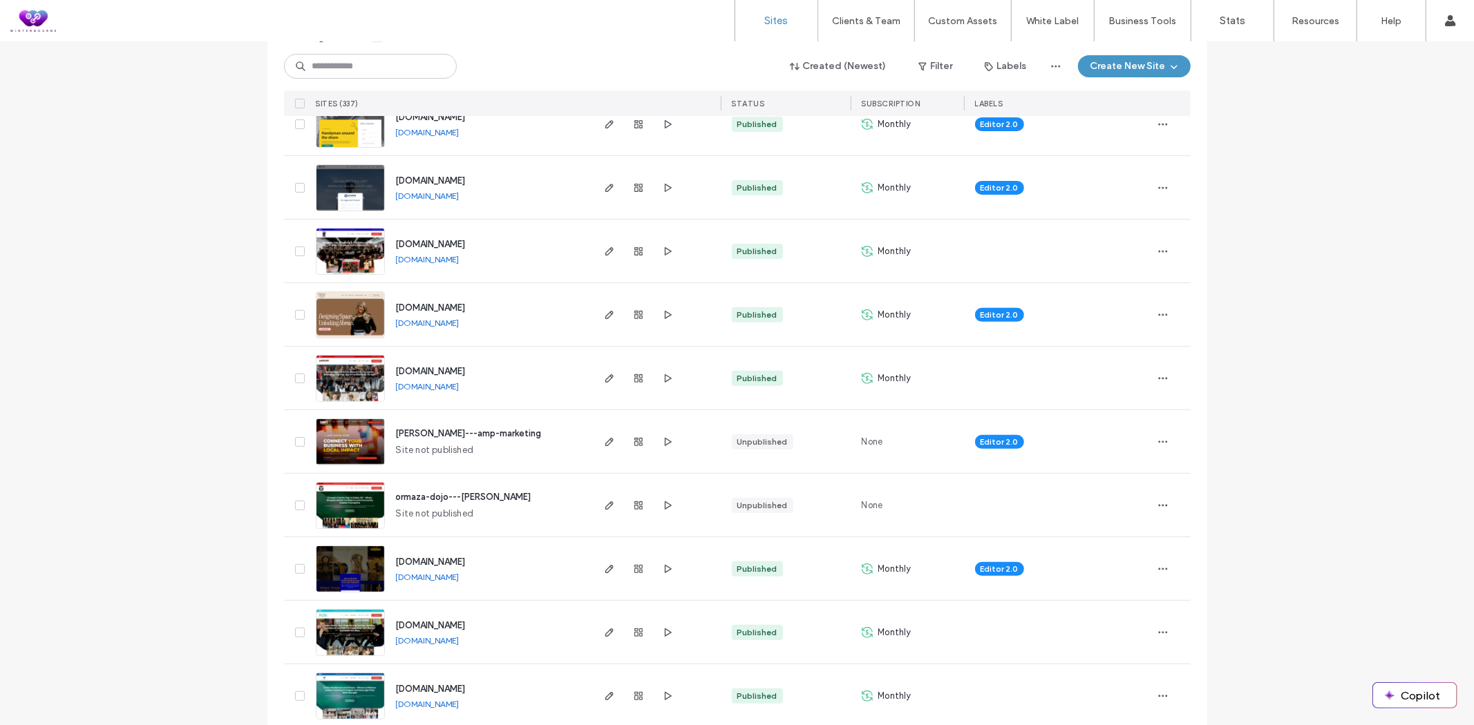
click at [430, 323] on link "www.brittanydinofa.com" at bounding box center [428, 323] width 64 height 10
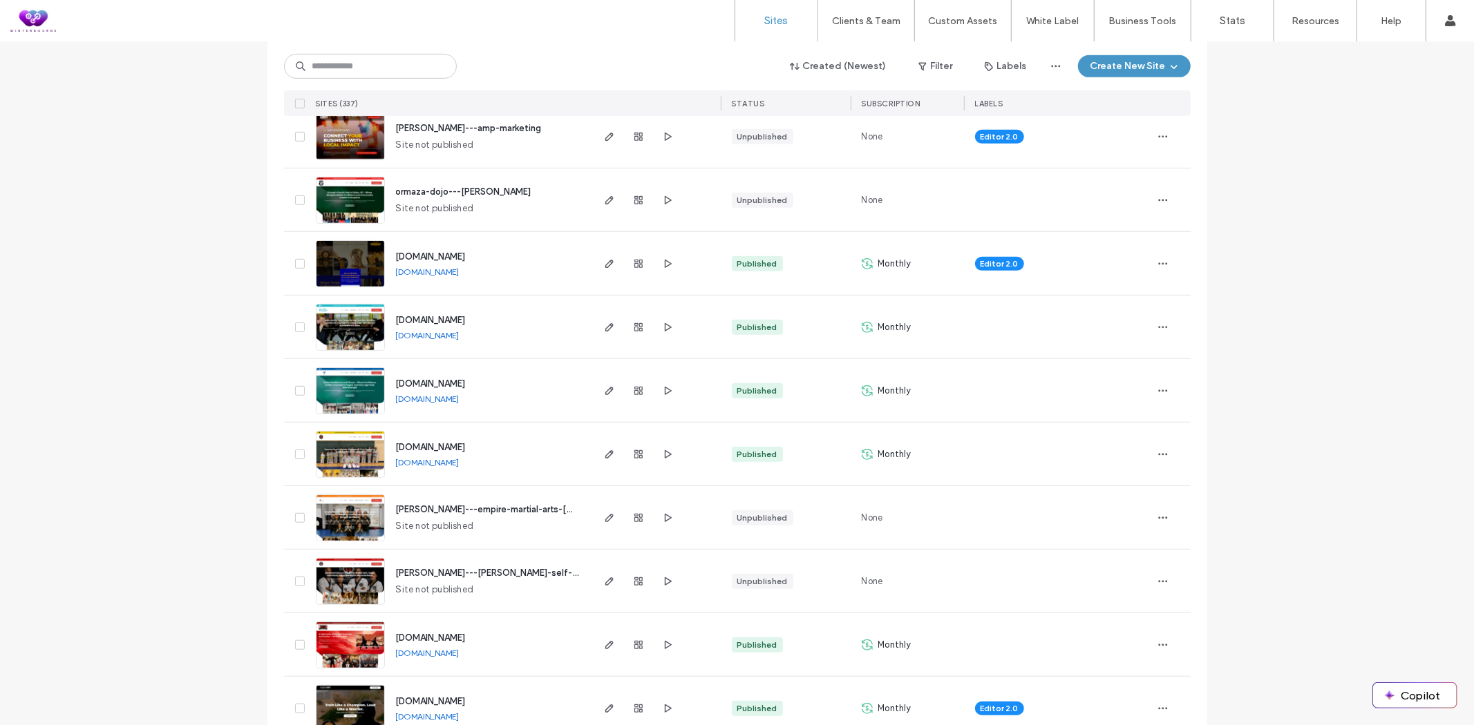
scroll to position [613, 0]
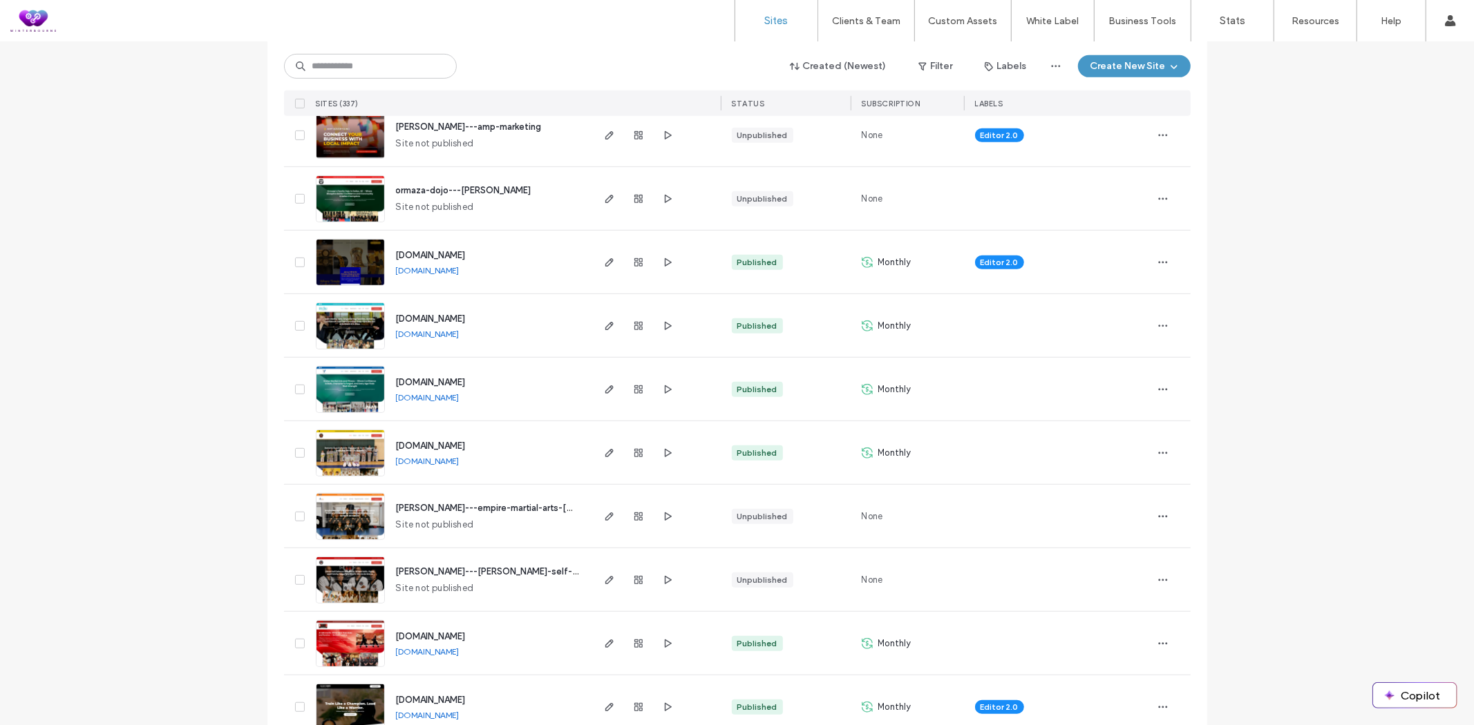
click at [449, 396] on link "www.evolvemartialart.com" at bounding box center [428, 397] width 64 height 10
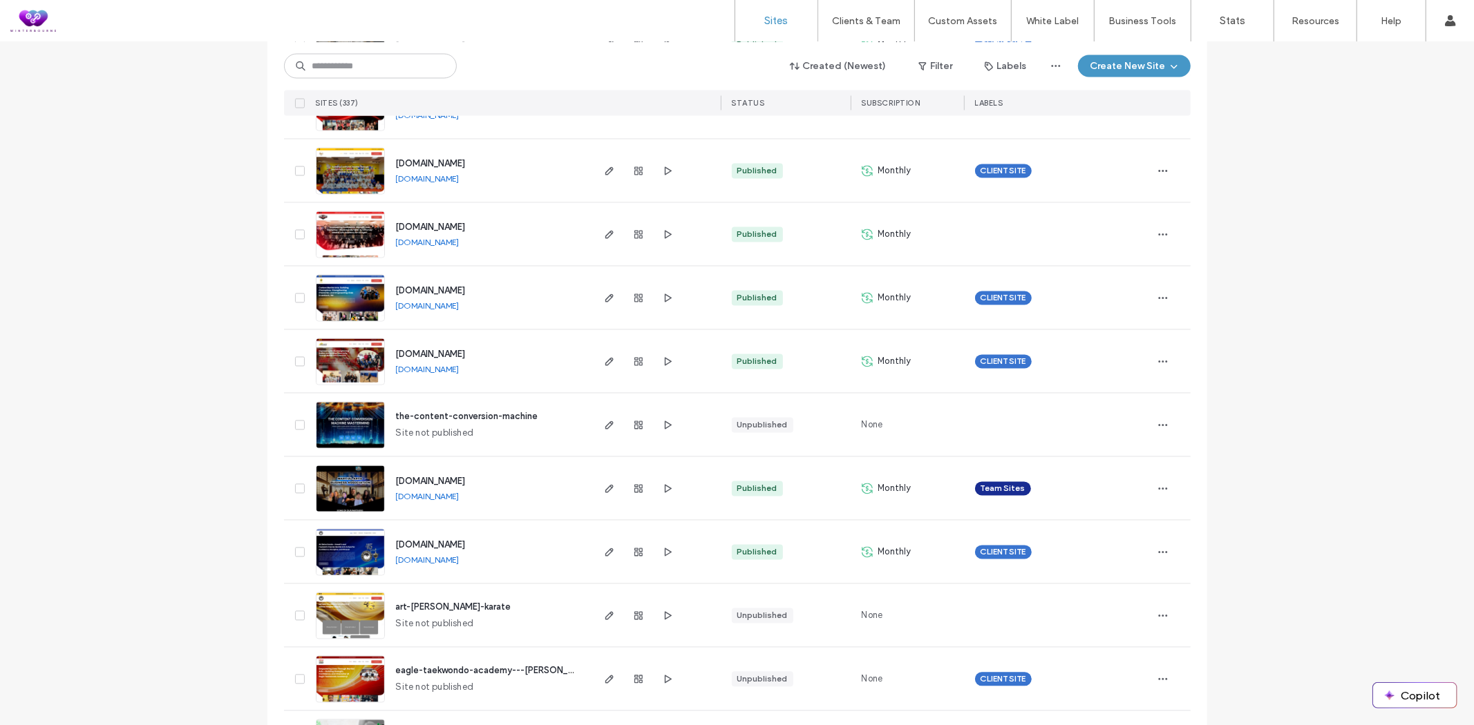
scroll to position [2226, 0]
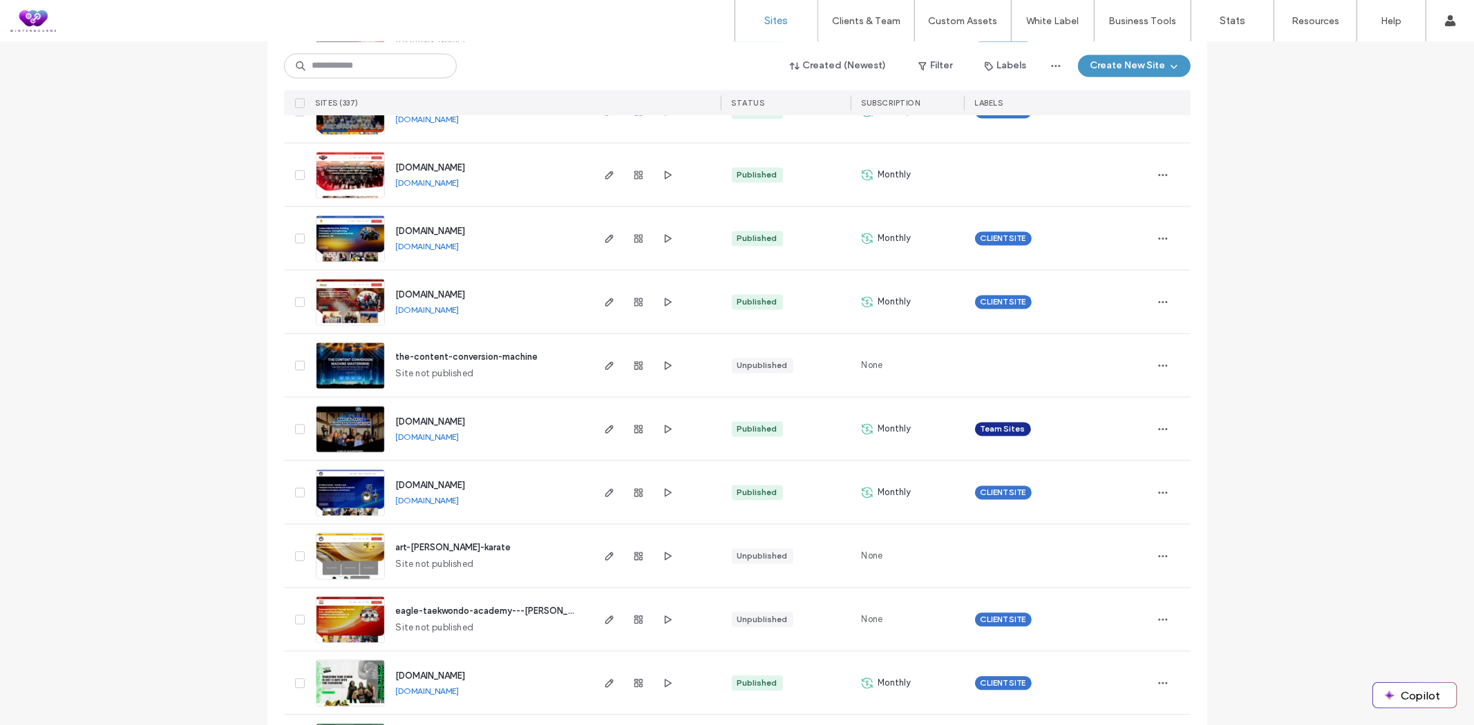
click at [459, 439] on link "www.themartialartsbusinessassociation.com" at bounding box center [428, 437] width 64 height 10
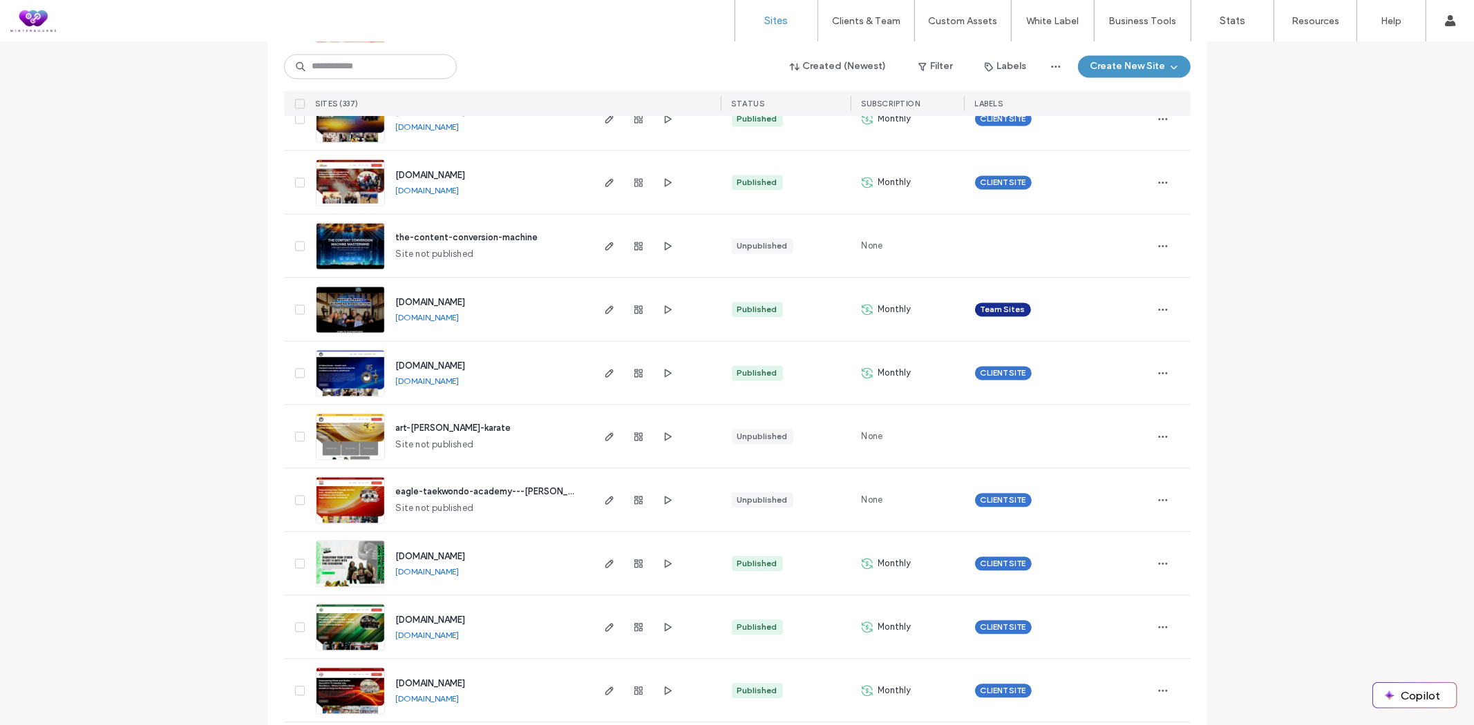
scroll to position [2379, 0]
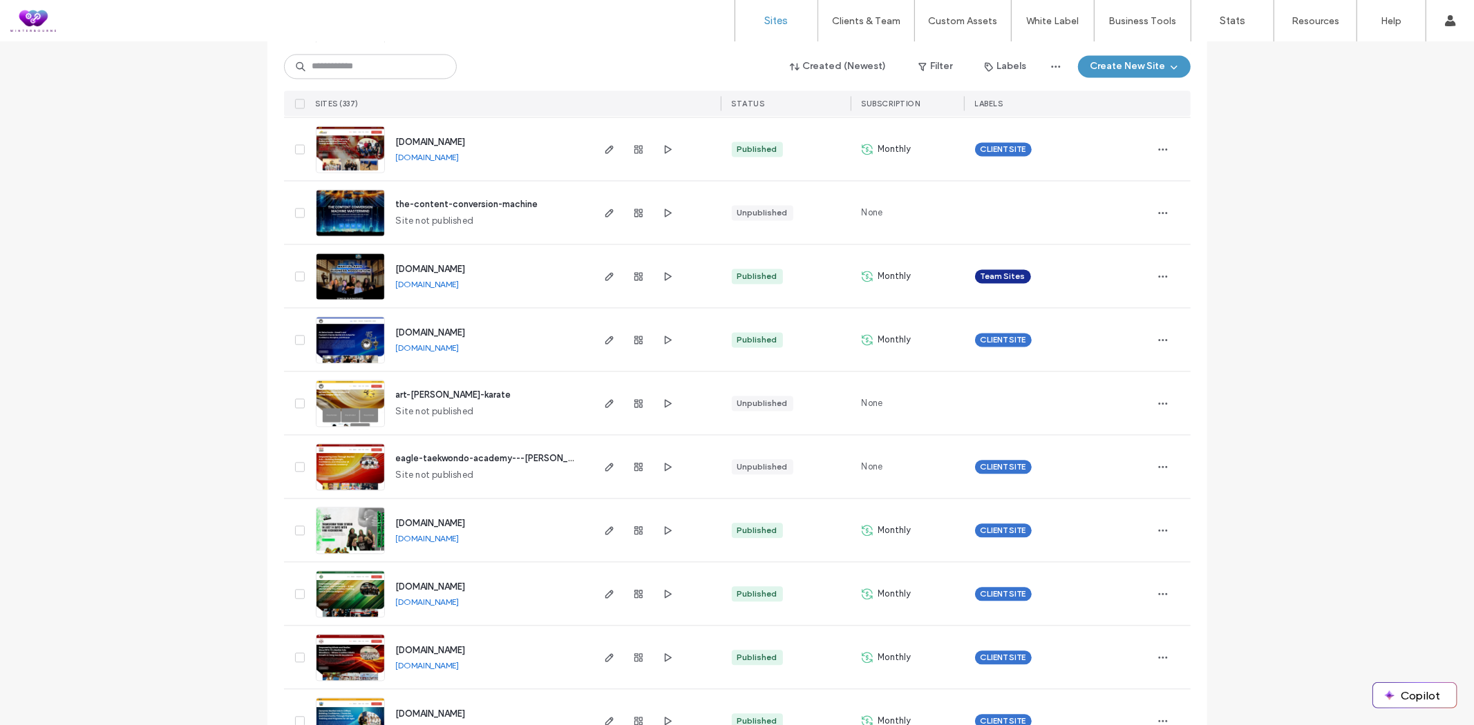
click at [434, 350] on link "www.abkusa.com" at bounding box center [428, 348] width 64 height 10
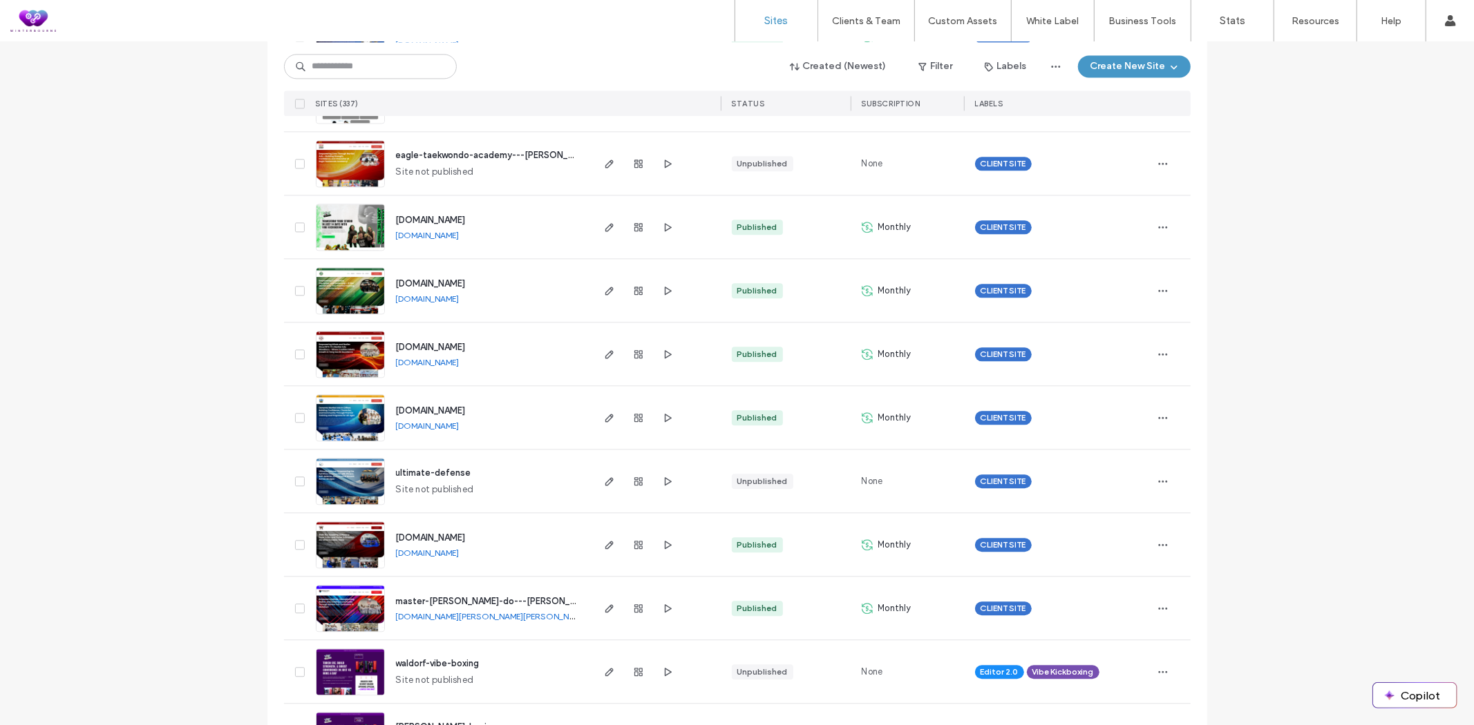
scroll to position [2840, 0]
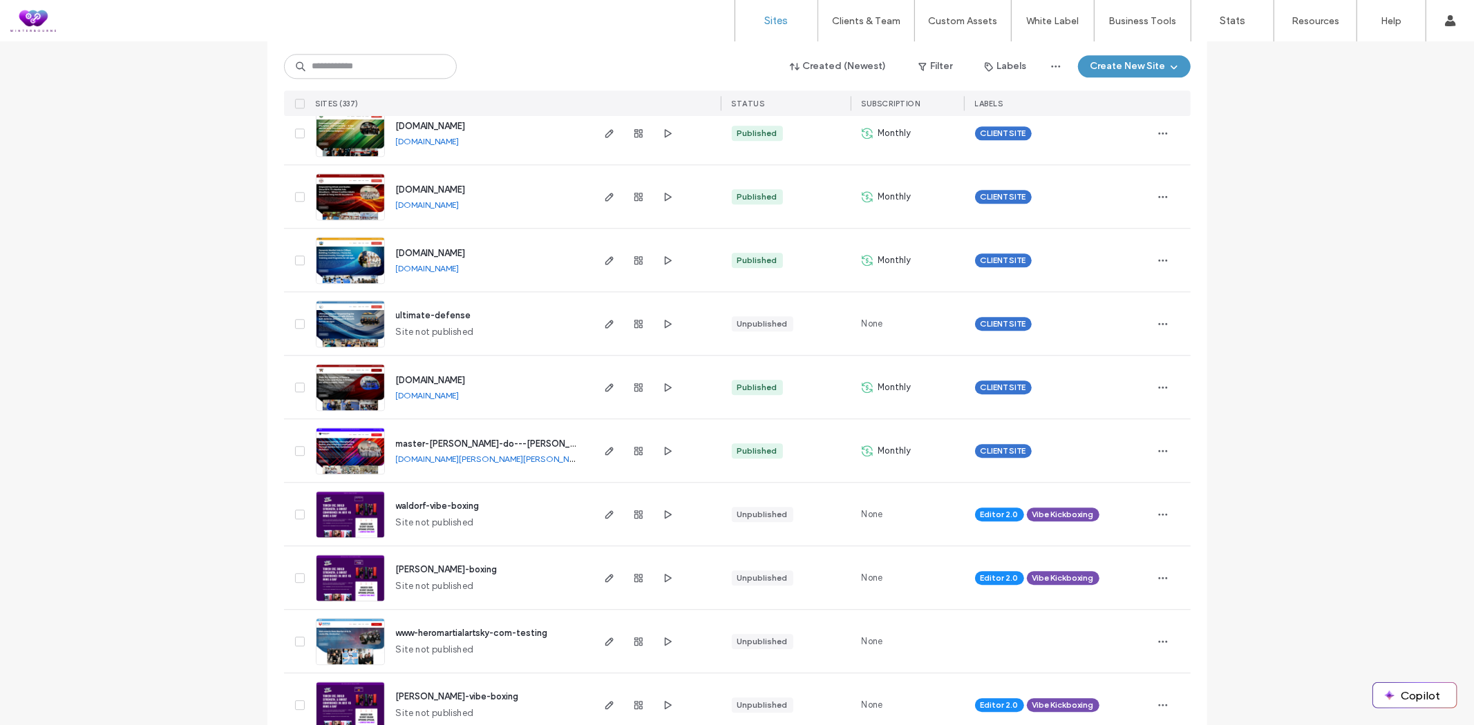
click at [452, 397] on link "www.slothbjjtx.com" at bounding box center [428, 395] width 64 height 10
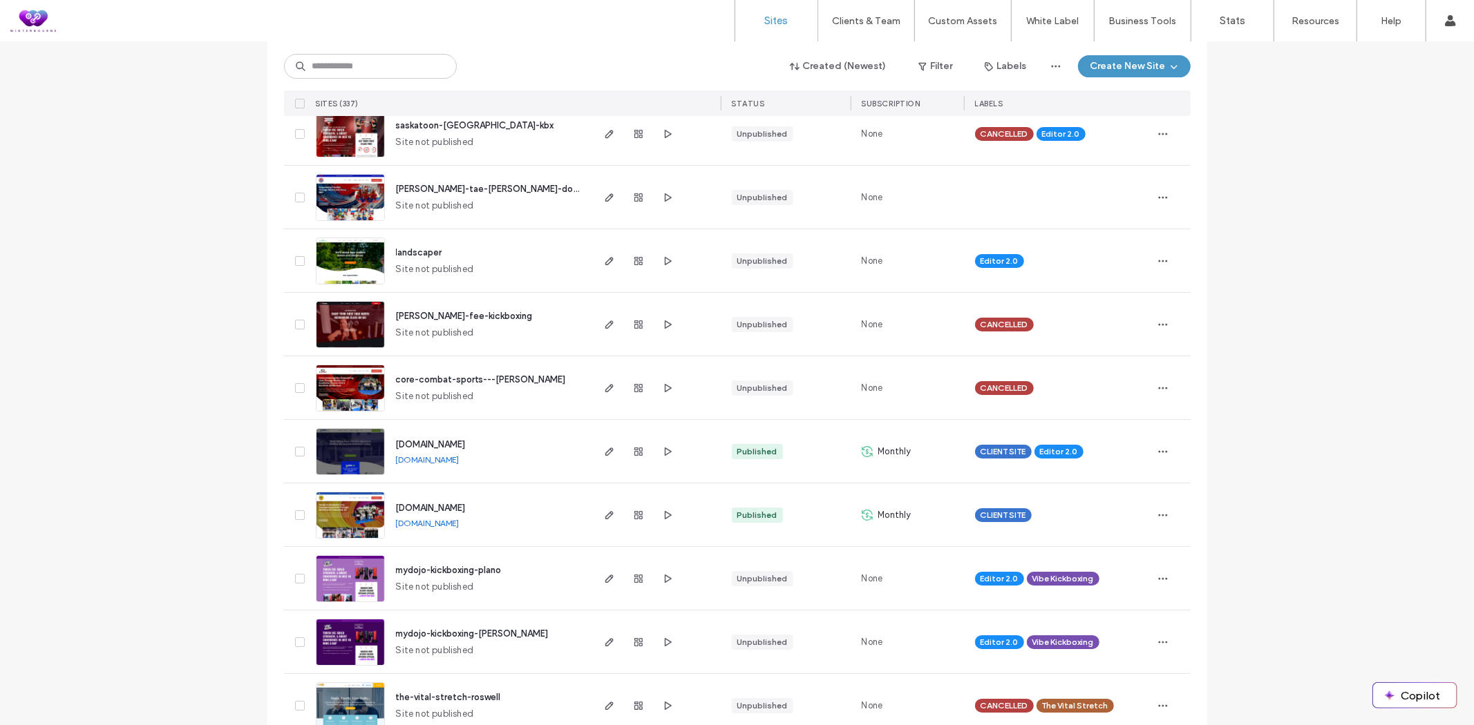
scroll to position [4145, 0]
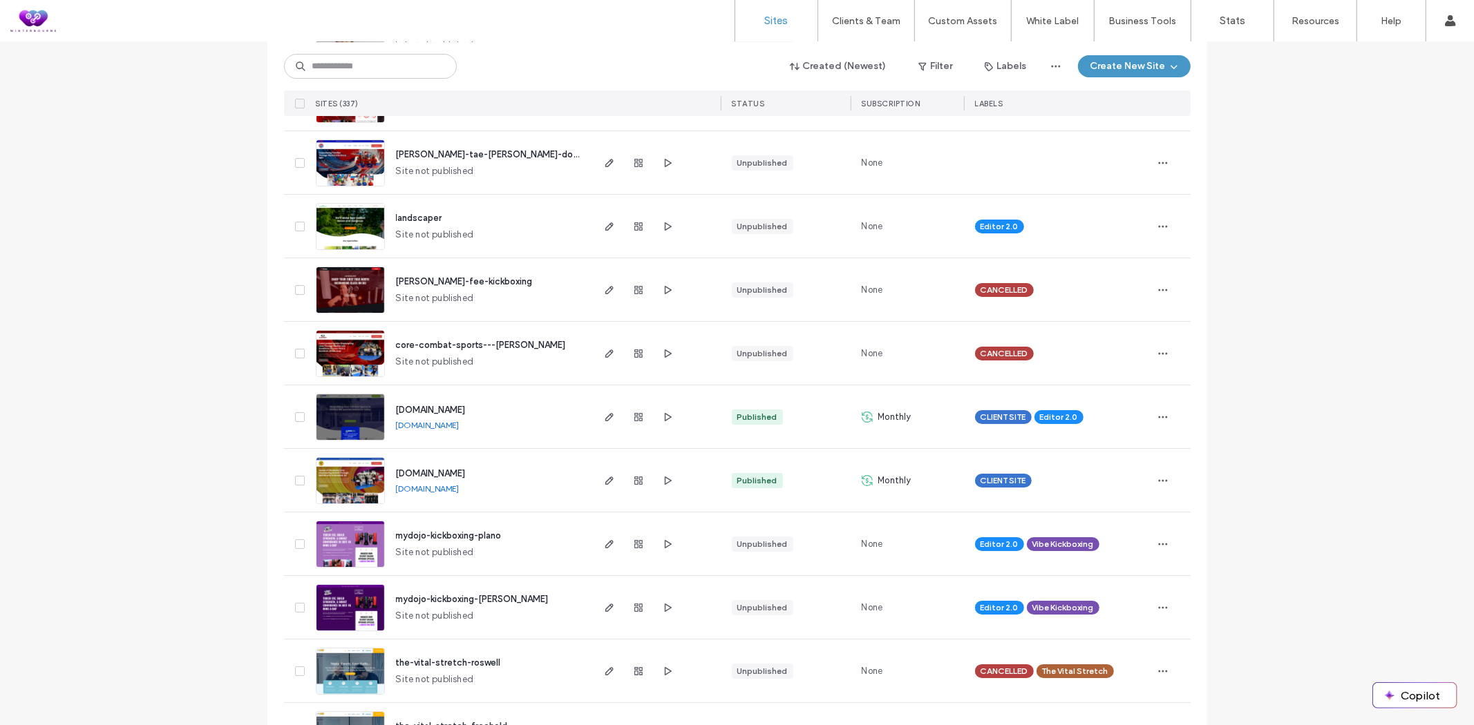
click at [444, 426] on link "www.newlife-nj.com" at bounding box center [428, 425] width 64 height 10
